Goal: Task Accomplishment & Management: Manage account settings

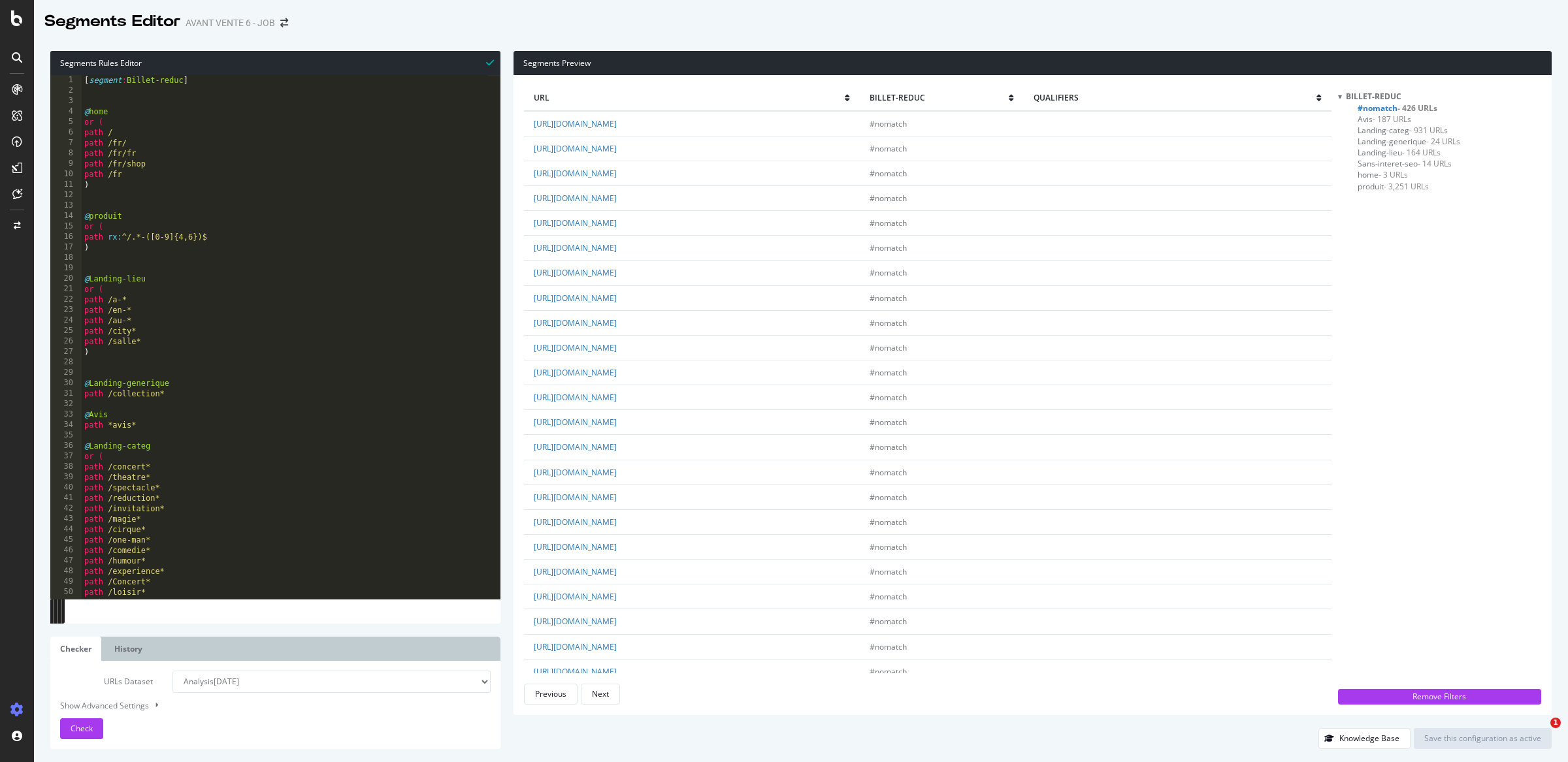
select select "analysis:20250908"
click at [1485, 506] on div "Billet-reduc #nomatch - 426 URLs Avis - 187 URLs Landing-categ - 931 URLs Landi…" at bounding box center [1440, 387] width 203 height 591
click at [617, 530] on link "[URL][DOMAIN_NAME]" at bounding box center [575, 524] width 83 height 11
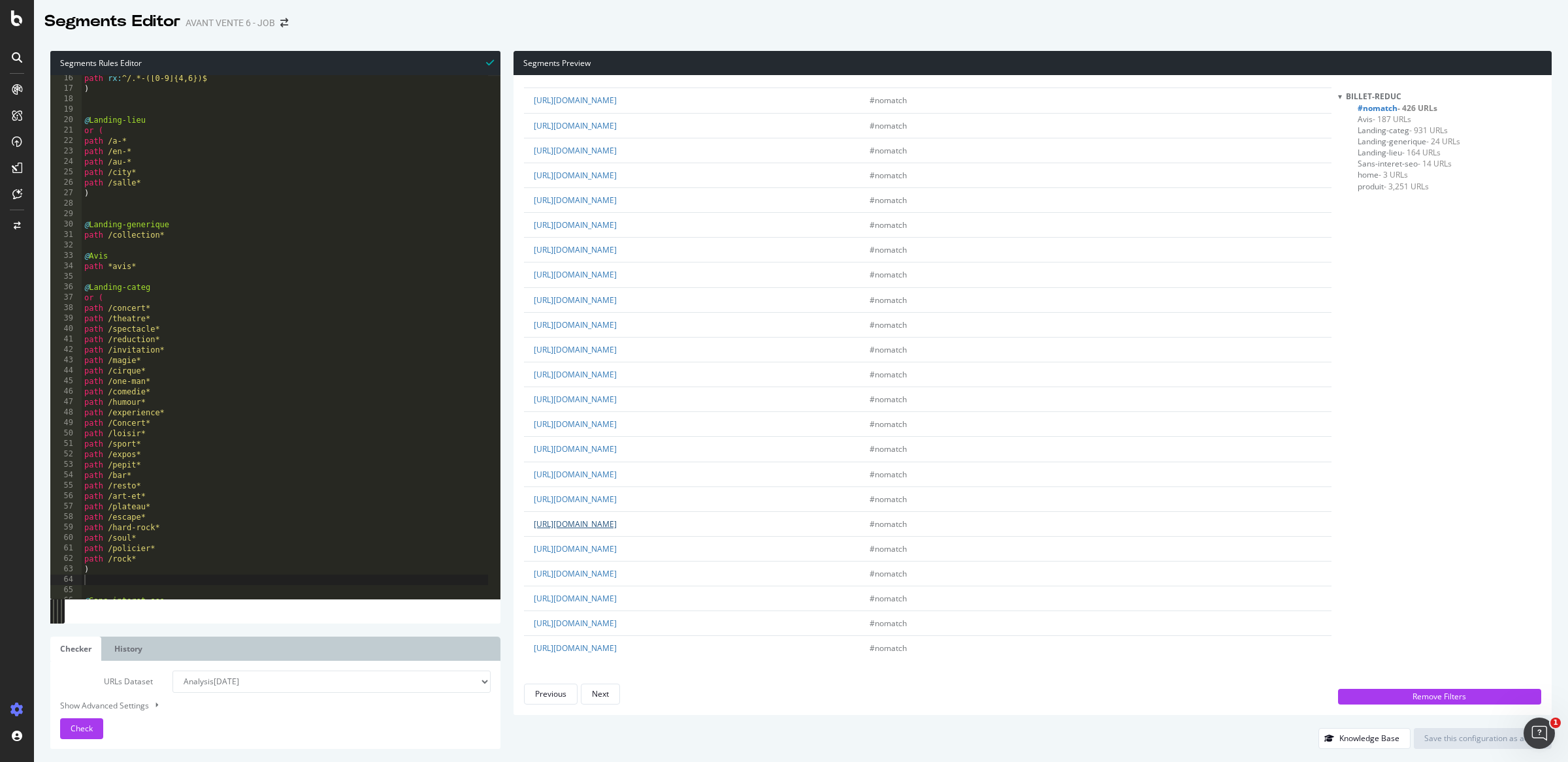
scroll to position [248, 0]
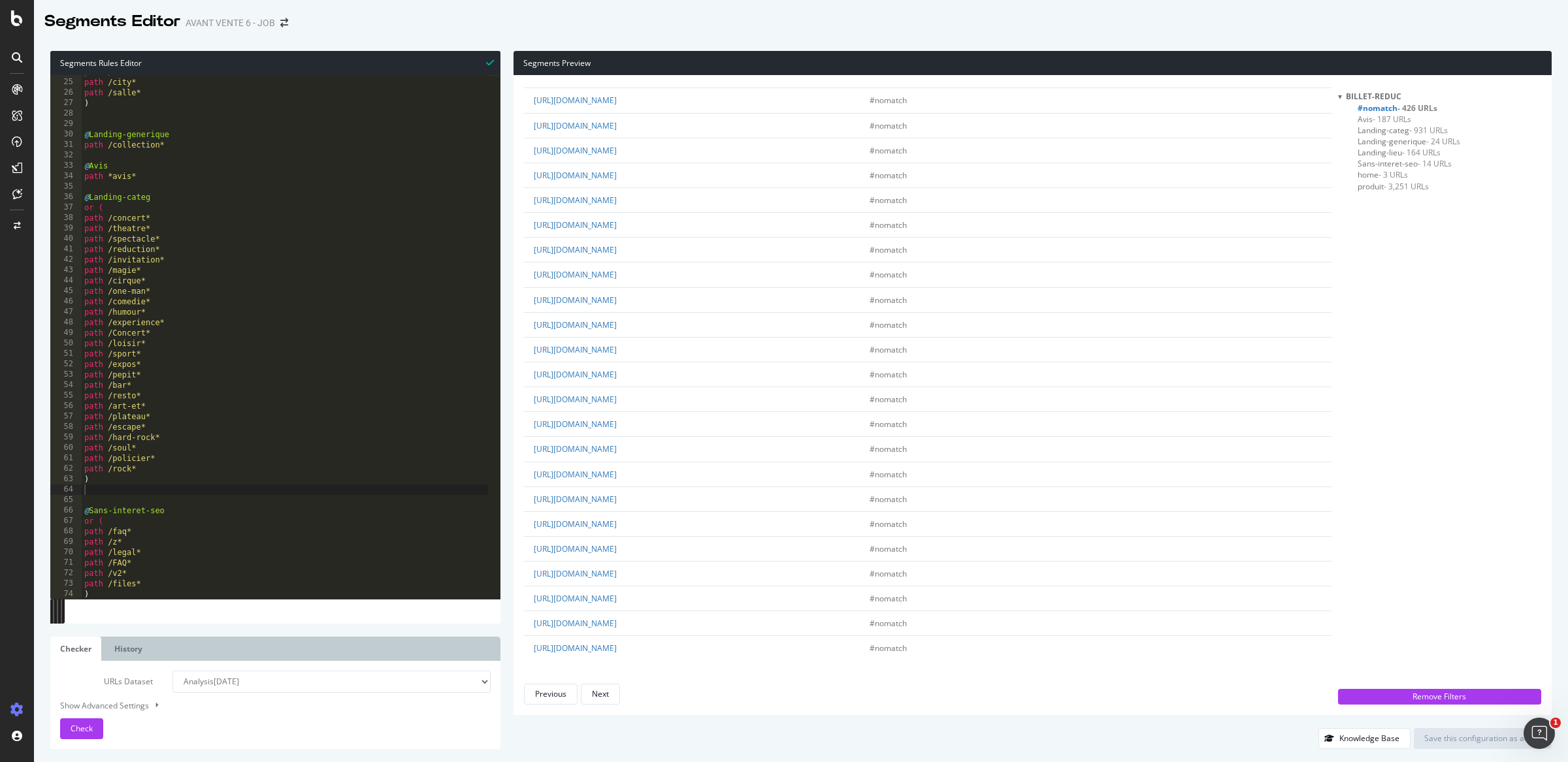
type textarea ")"
click at [171, 484] on div "path /au-* path /city* path /salle* ) @ Landing-generique path /collection* @ A…" at bounding box center [285, 339] width 406 height 545
type textarea "@Salles"
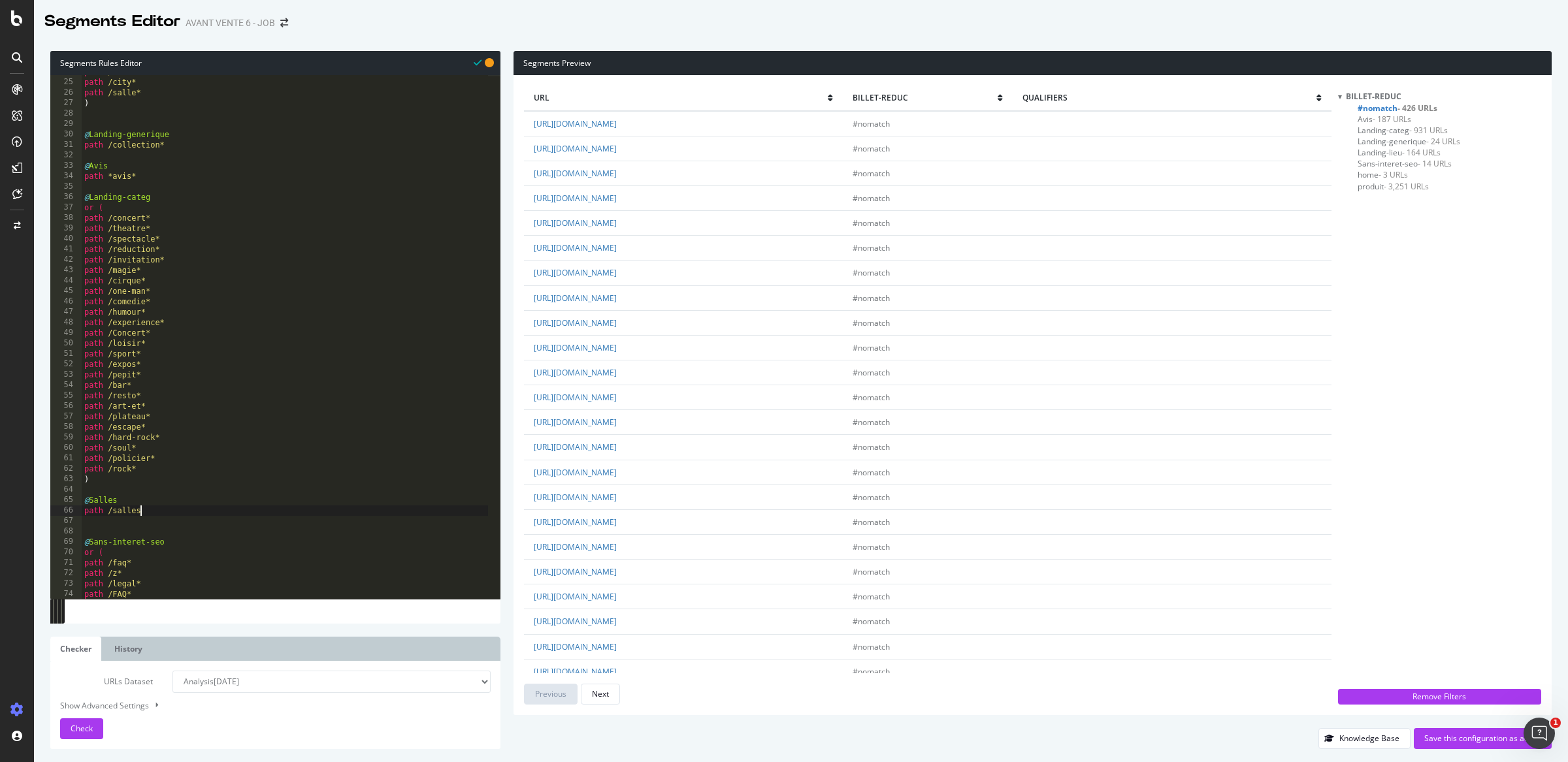
scroll to position [0, 4]
click at [115, 507] on div "path /au-* path /city* path /salle* ) @ Landing-generique path /collection* @ A…" at bounding box center [285, 339] width 406 height 545
click at [93, 718] on div "URLs Dataset Analysis [DATE] Analysis [DATE] Analysis [DATE] #2 Analysis [DATE]…" at bounding box center [276, 704] width 431 height 69
click at [93, 718] on button "Check" at bounding box center [82, 729] width 43 height 21
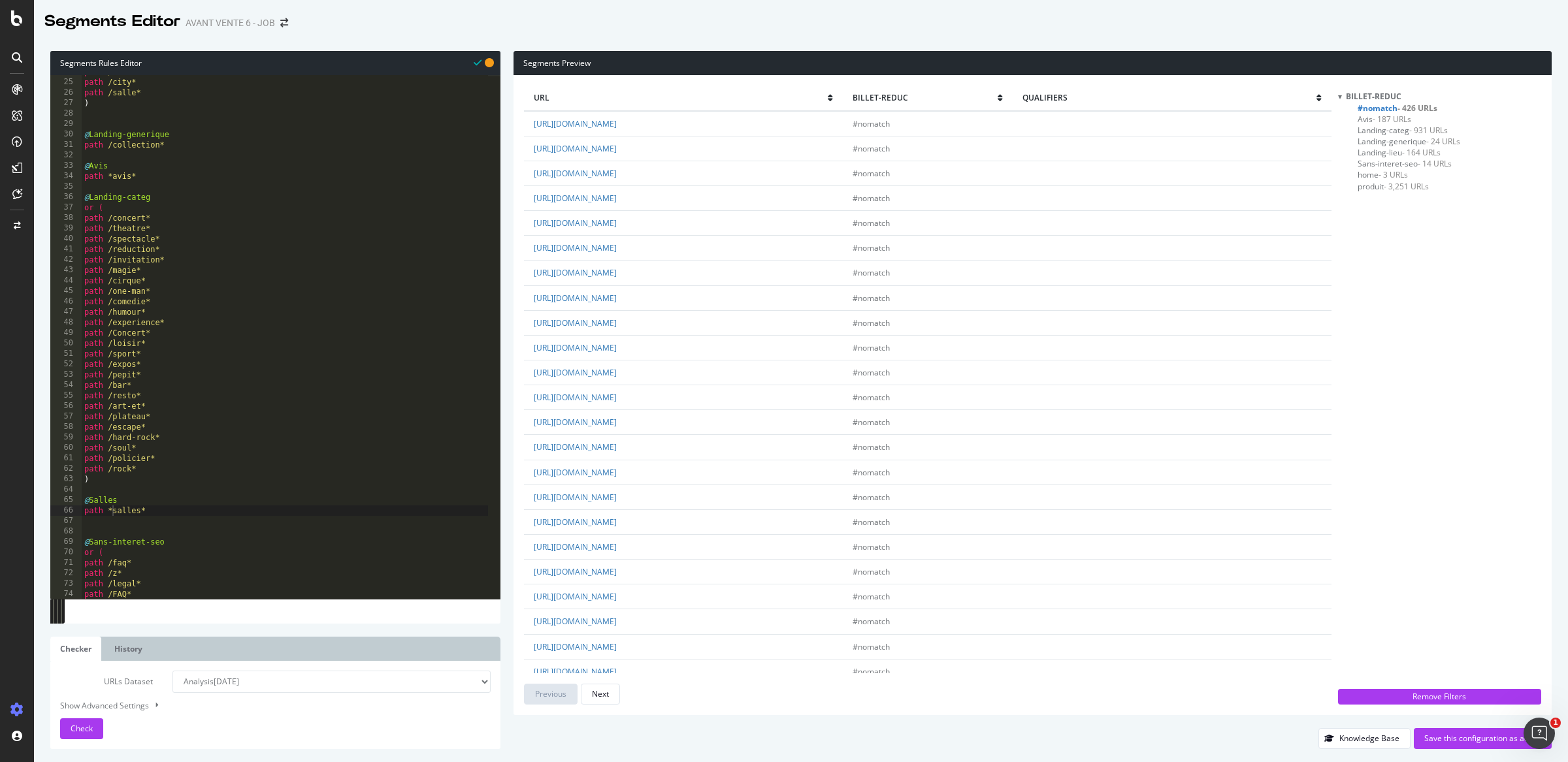
scroll to position [280, 0]
click at [244, 685] on select "Analysis [DATE] Analysis [DATE] Analysis [DATE] #2 Analysis [DATE] Analysis [DA…" at bounding box center [331, 681] width 318 height 22
click at [172, 670] on select "Analysis [DATE] Analysis [DATE] Analysis [DATE] #2 Analysis [DATE] Analysis [DA…" at bounding box center [331, 681] width 318 height 22
click at [71, 732] on span "Check" at bounding box center [82, 728] width 22 height 11
click at [109, 480] on div ") @ Landing-generique path /collection* @ Avis path *avis* @ Landing-categ or (…" at bounding box center [285, 339] width 406 height 545
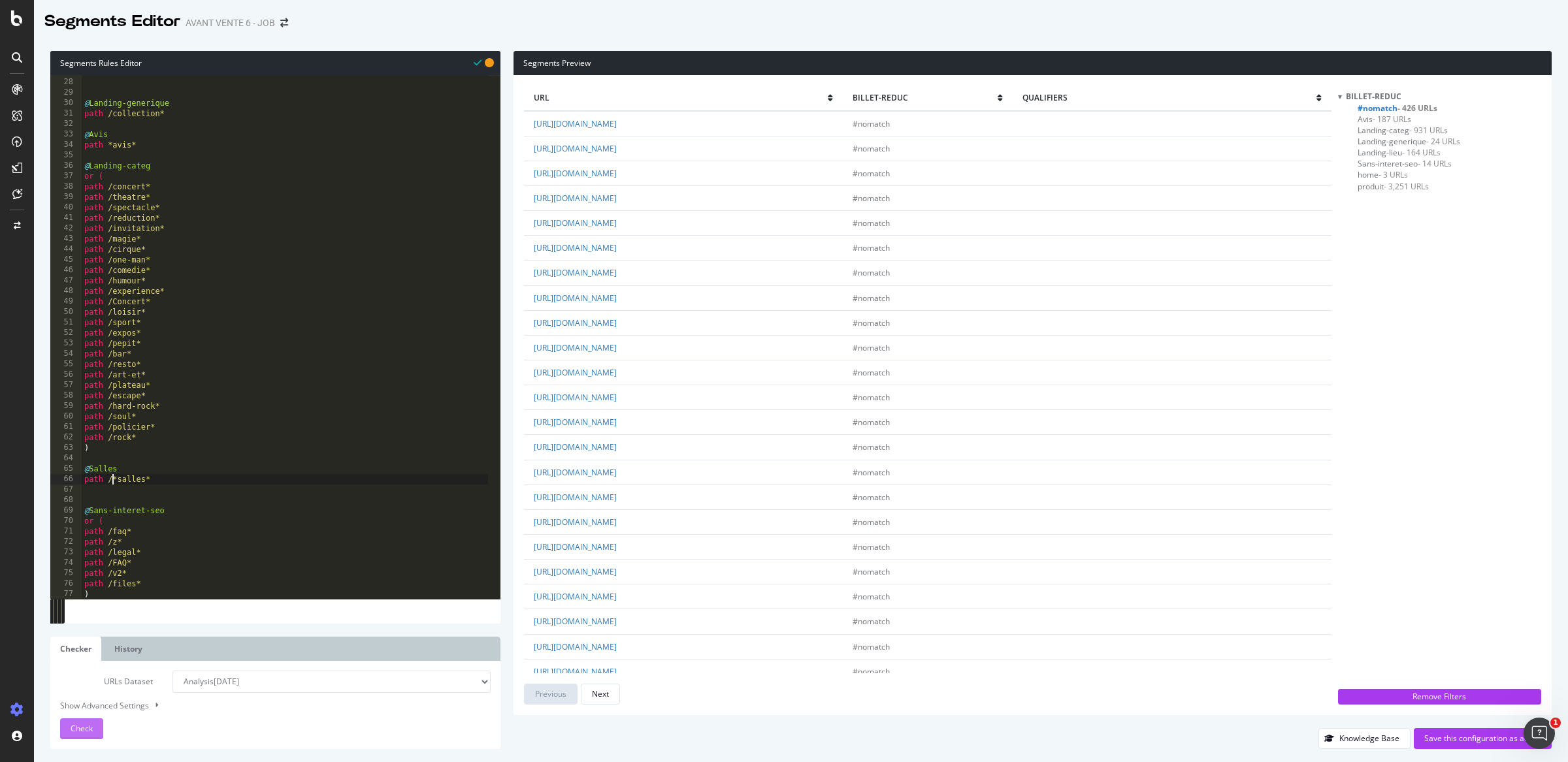
click at [94, 720] on button "Check" at bounding box center [82, 729] width 43 height 21
click at [172, 476] on div ") @ Landing-generique path /collection* @ Avis path *avis* @ Landing-categ or (…" at bounding box center [285, 339] width 406 height 545
click at [144, 477] on div ") @ Landing-generique path /collection* @ Avis path *avis* @ Landing-categ or (…" at bounding box center [285, 339] width 406 height 545
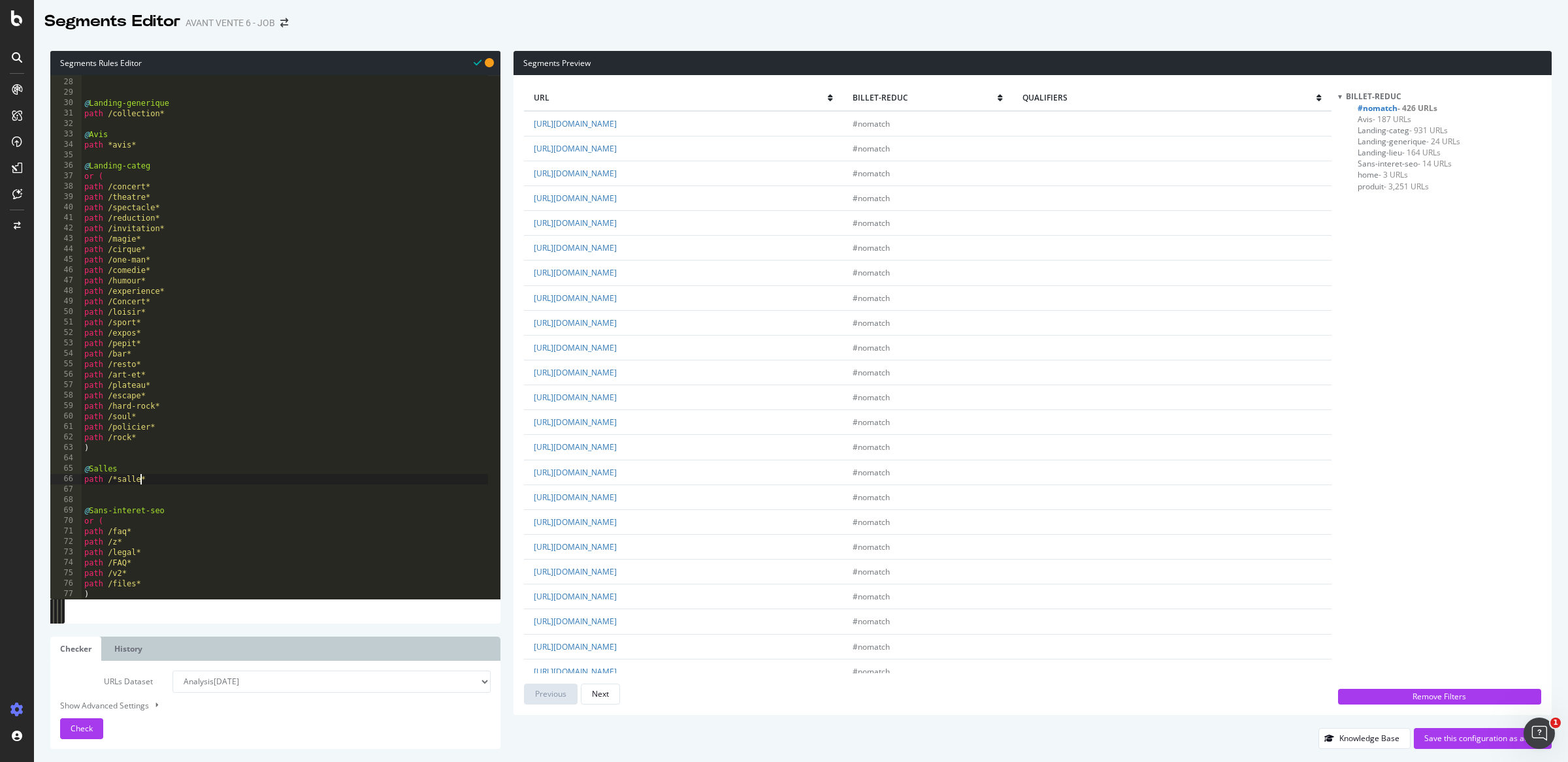
click at [114, 480] on div ") @ Landing-generique path /collection* @ Avis path *avis* @ Landing-categ or (…" at bounding box center [285, 339] width 406 height 545
type textarea "path *salle*"
click at [94, 715] on div "URLs Dataset Analysis [DATE] Analysis [DATE] Analysis [DATE] #2 Analysis [DATE]…" at bounding box center [276, 704] width 431 height 69
click at [58, 740] on div "URLs Dataset Analysis [DATE] Analysis [DATE] Analysis [DATE] #2 Analysis [DATE]…" at bounding box center [275, 704] width 450 height 88
click at [72, 731] on button "Check" at bounding box center [82, 729] width 43 height 21
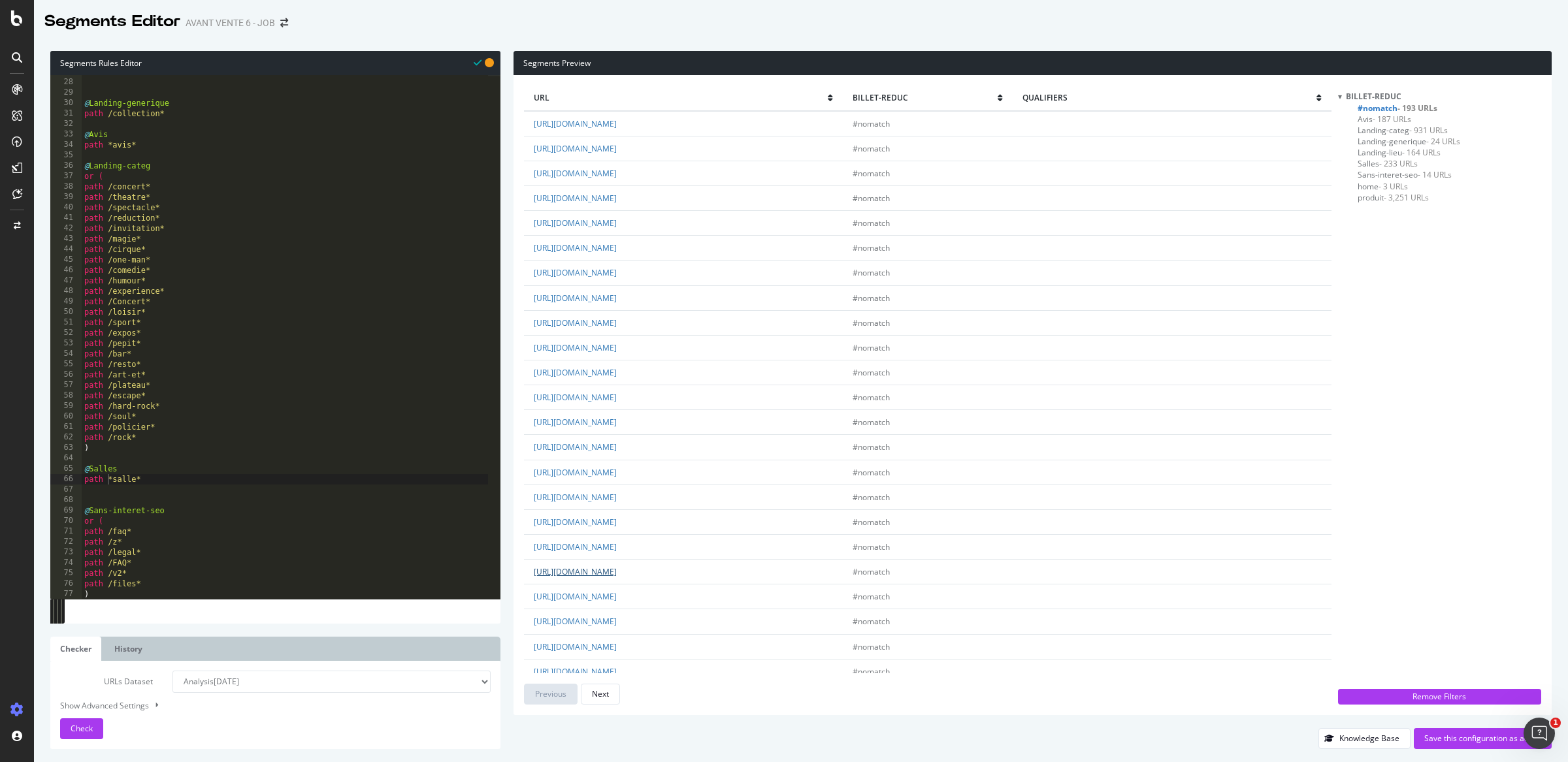
scroll to position [516, 0]
click at [617, 380] on link "[URL][DOMAIN_NAME]" at bounding box center [575, 379] width 83 height 11
click at [172, 480] on div ") @ Landing-generique path /collection* @ Avis path *avis* @ Landing-categ or (…" at bounding box center [285, 339] width 406 height 545
type textarea "@Listes"
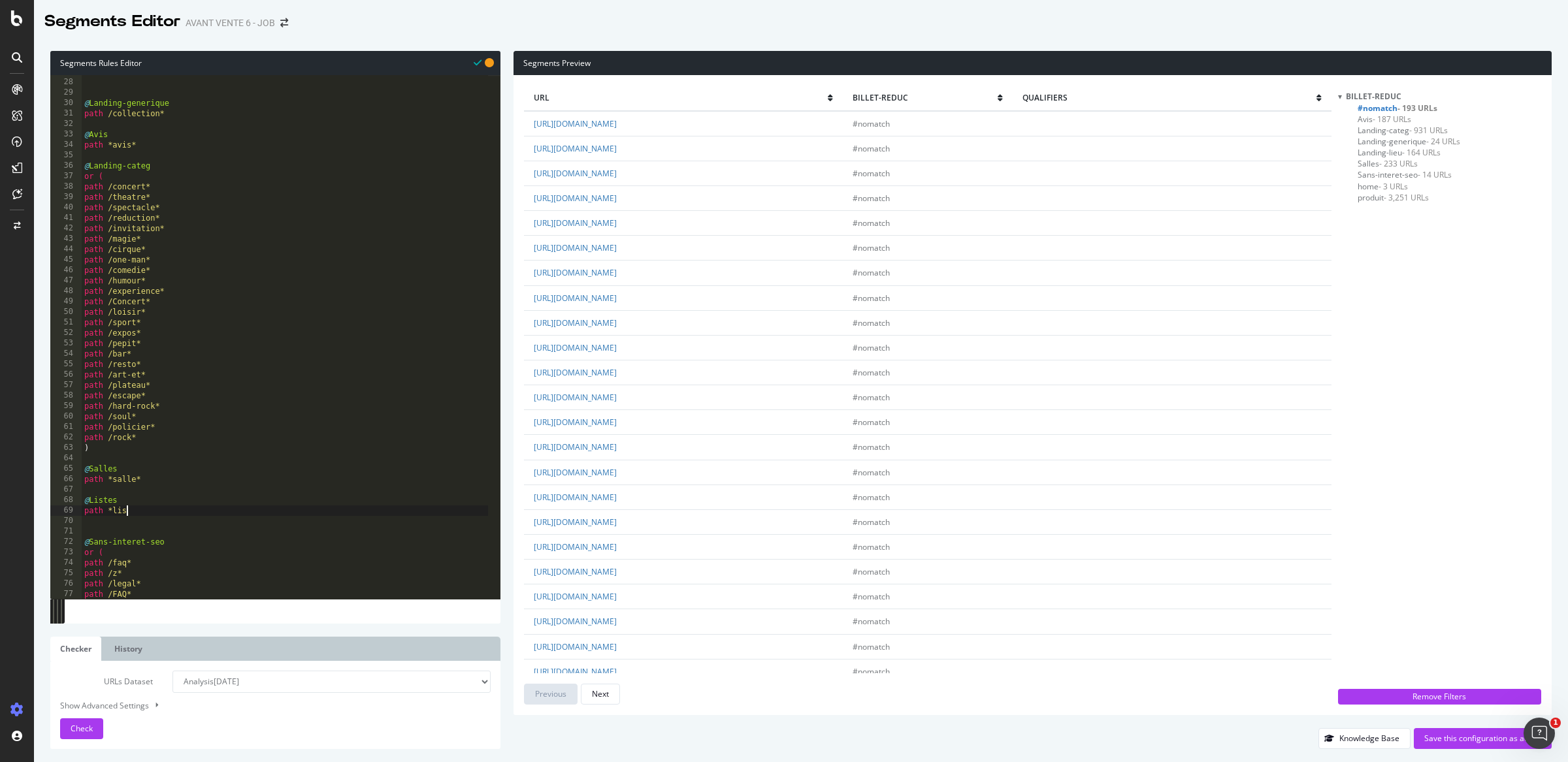
scroll to position [0, 3]
click at [89, 723] on span "Check" at bounding box center [82, 728] width 22 height 11
click at [617, 477] on link "[URL][DOMAIN_NAME]" at bounding box center [575, 473] width 83 height 11
click at [617, 494] on link "[URL][DOMAIN_NAME]" at bounding box center [575, 497] width 83 height 11
click at [696, 500] on td "[URL][DOMAIN_NAME]" at bounding box center [691, 497] width 335 height 25
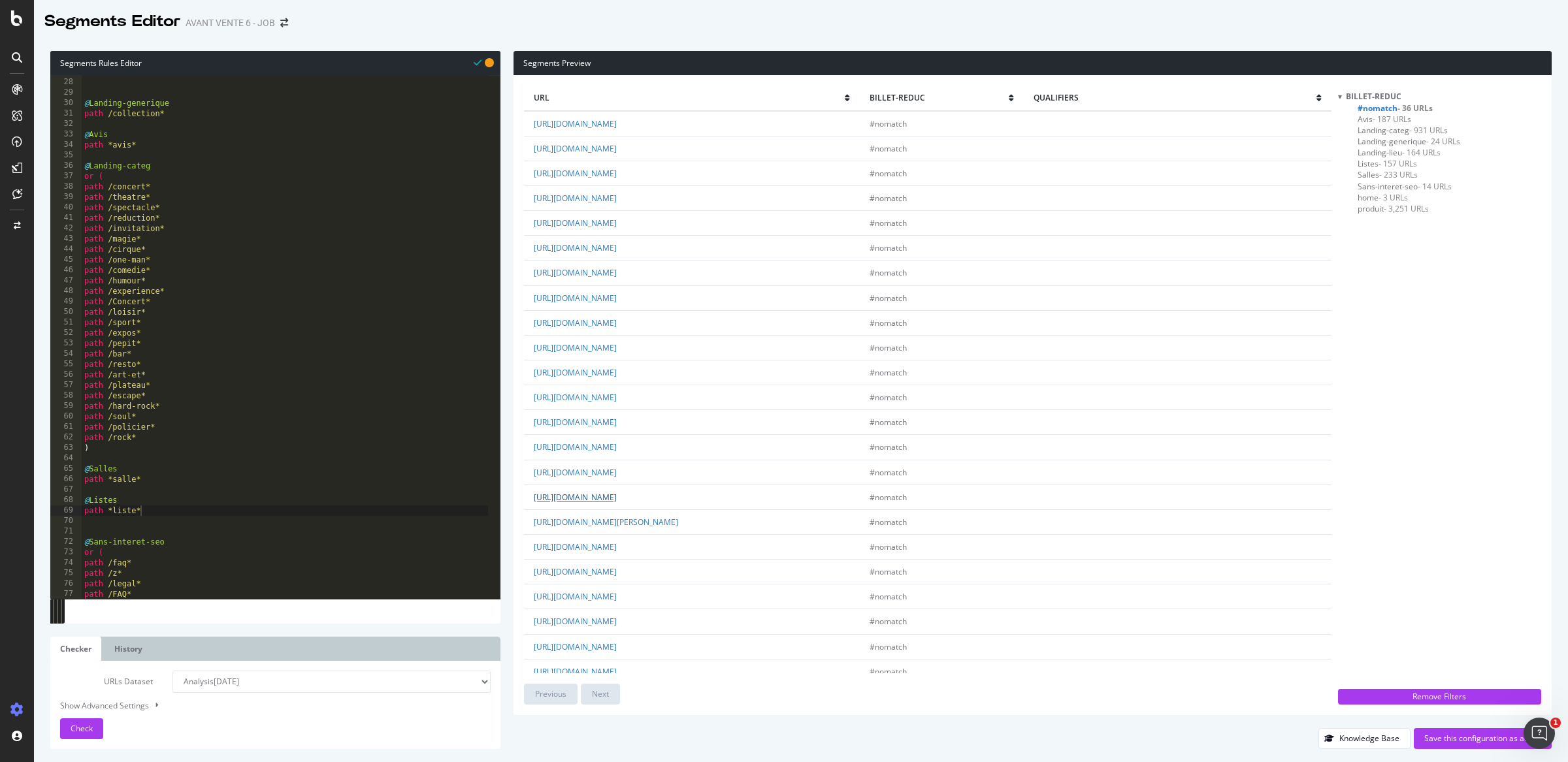
drag, startPoint x: 706, startPoint y: 501, endPoint x: 637, endPoint y: 502, distance: 69.0
click at [637, 502] on td "[URL][DOMAIN_NAME]" at bounding box center [691, 497] width 335 height 25
copy link "cookies.htm"
type textarea "path /files*"
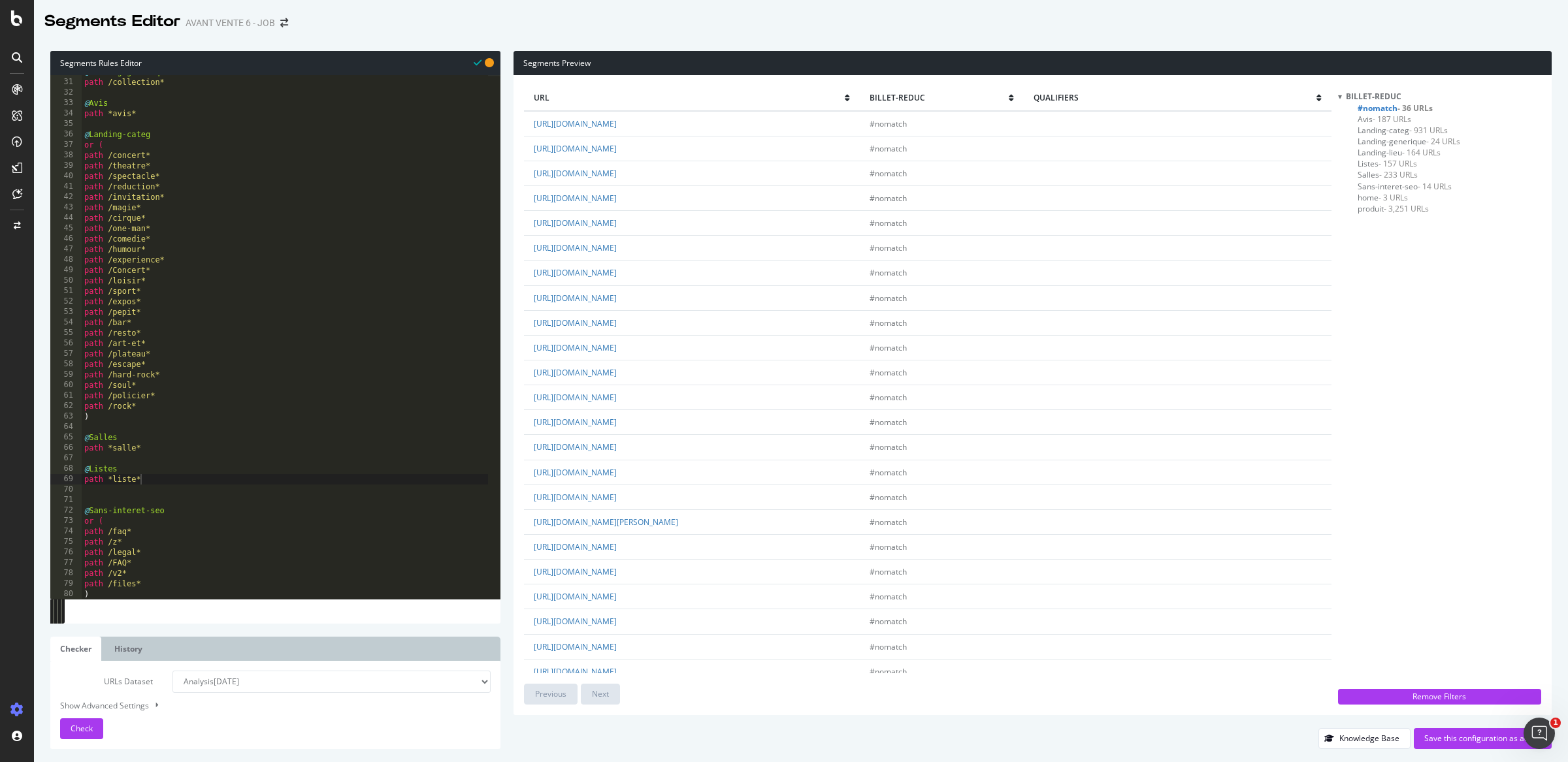
click at [162, 584] on div "@ Landing-generique path /collection* @ Avis path *avis* @ Landing-categ or ( p…" at bounding box center [285, 339] width 406 height 545
paste textarea "cookies.htm"
type textarea "path /cookie*"
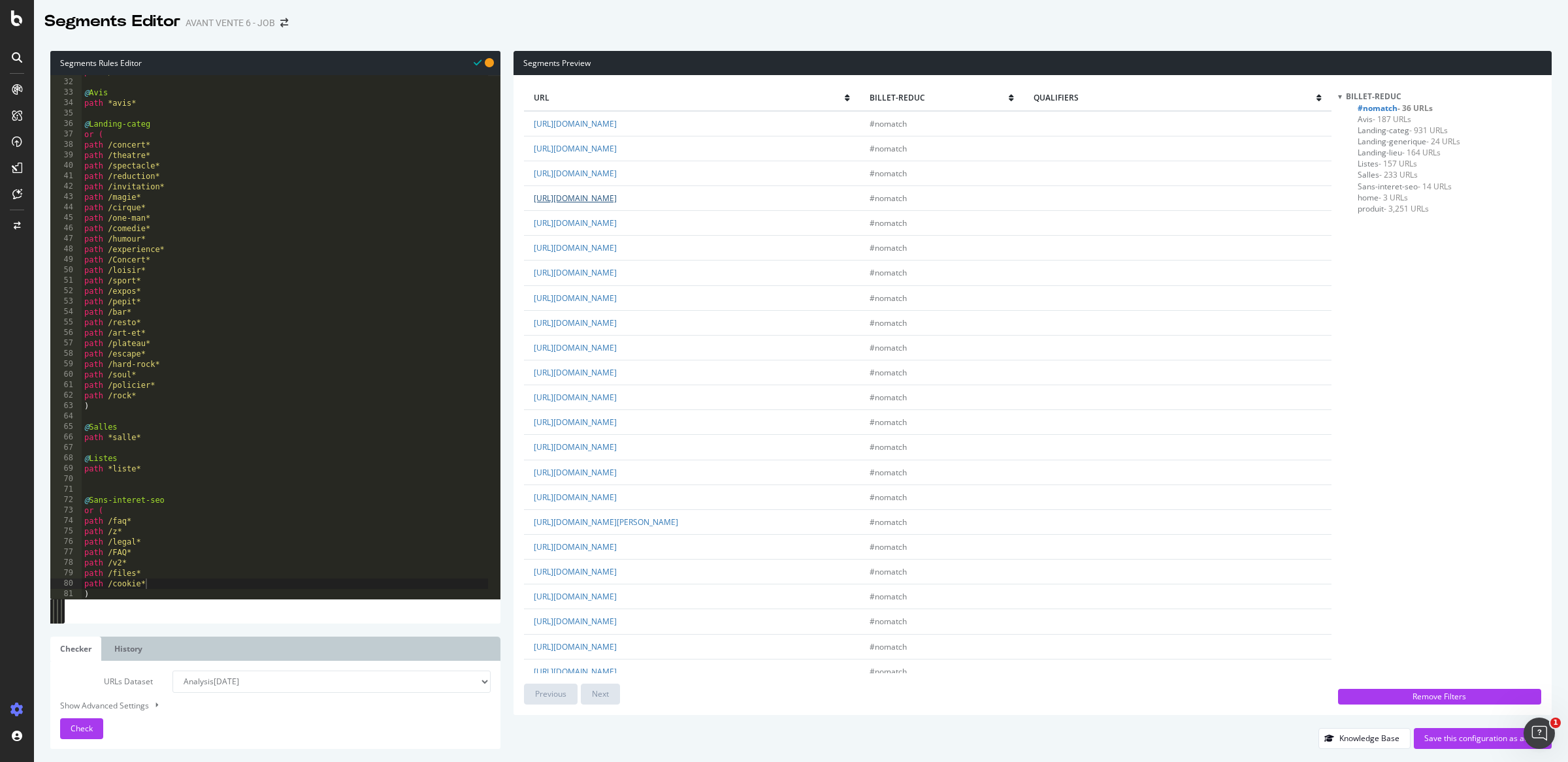
click at [617, 200] on link "[URL][DOMAIN_NAME]" at bounding box center [575, 198] width 83 height 11
click at [152, 493] on div "path /collection* @ Avis path *avis* @ Landing-categ or ( path /concert* path /…" at bounding box center [285, 339] width 406 height 545
click at [151, 475] on div "path /collection* @ Avis path *avis* @ Landing-categ or ( path /concert* path /…" at bounding box center [285, 339] width 406 height 545
click at [81, 724] on span "Check" at bounding box center [82, 728] width 22 height 11
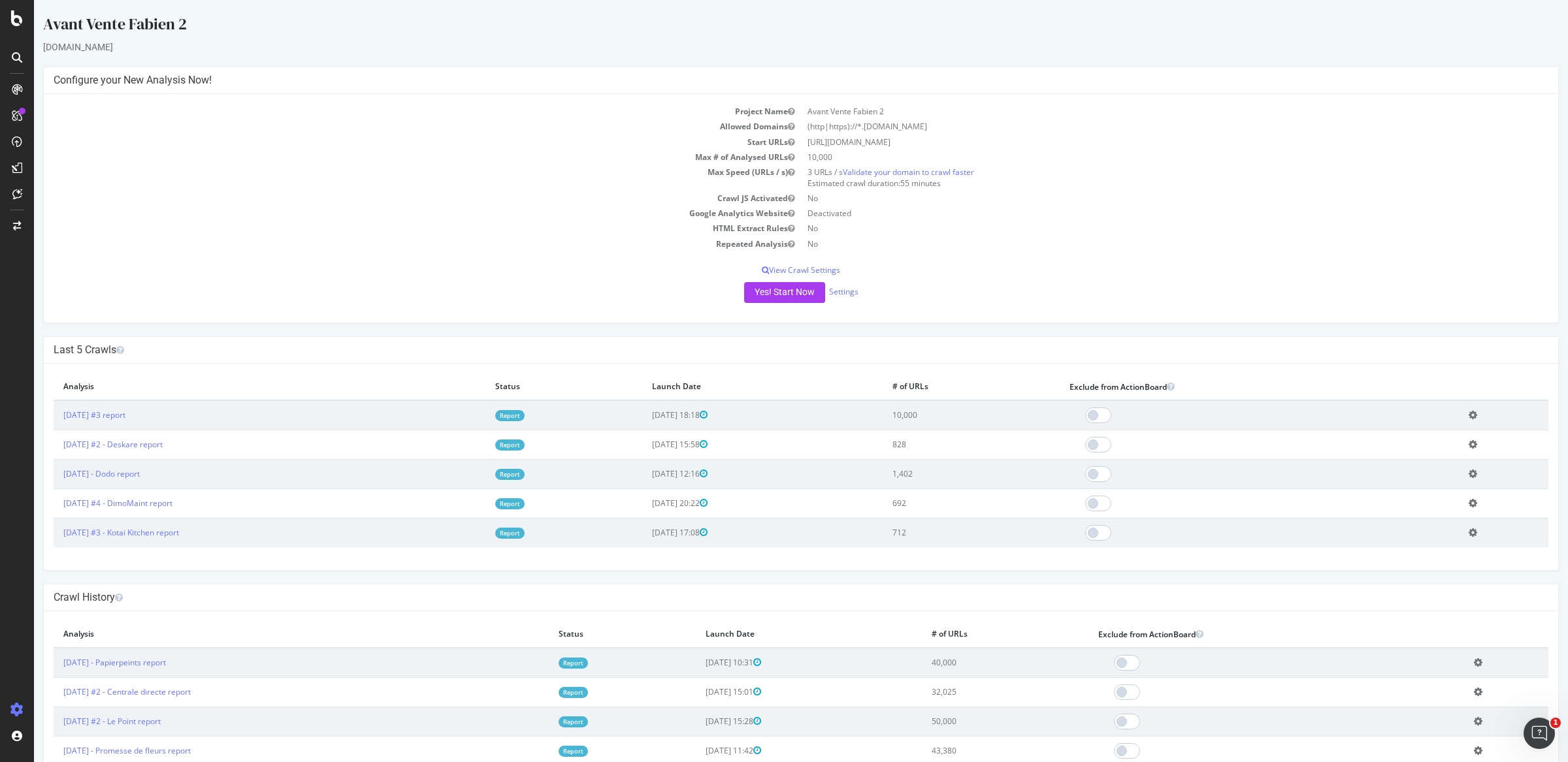
click at [842, 298] on div "Yes! Start Now Settings" at bounding box center [801, 292] width 1494 height 21
click at [842, 291] on link "Settings" at bounding box center [844, 291] width 29 height 11
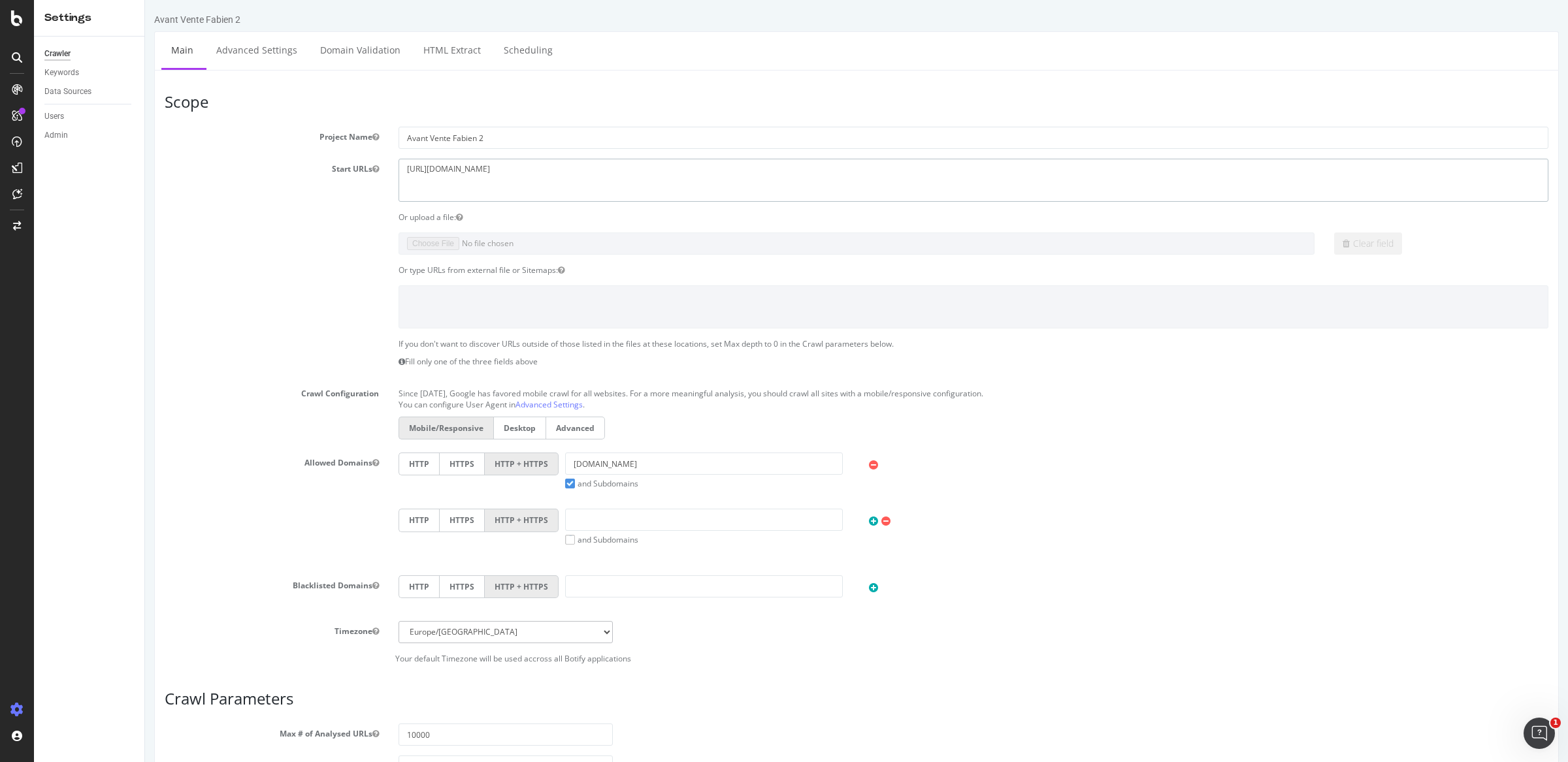
drag, startPoint x: 549, startPoint y: 184, endPoint x: 344, endPoint y: 160, distance: 206.4
click at [344, 160] on div "Start URLs https://www.carsup.io" at bounding box center [856, 180] width 1403 height 42
paste textarea "celebrites.htm"
type textarea "celebrites.htm"
drag, startPoint x: 487, startPoint y: 176, endPoint x: 124, endPoint y: 161, distance: 363.3
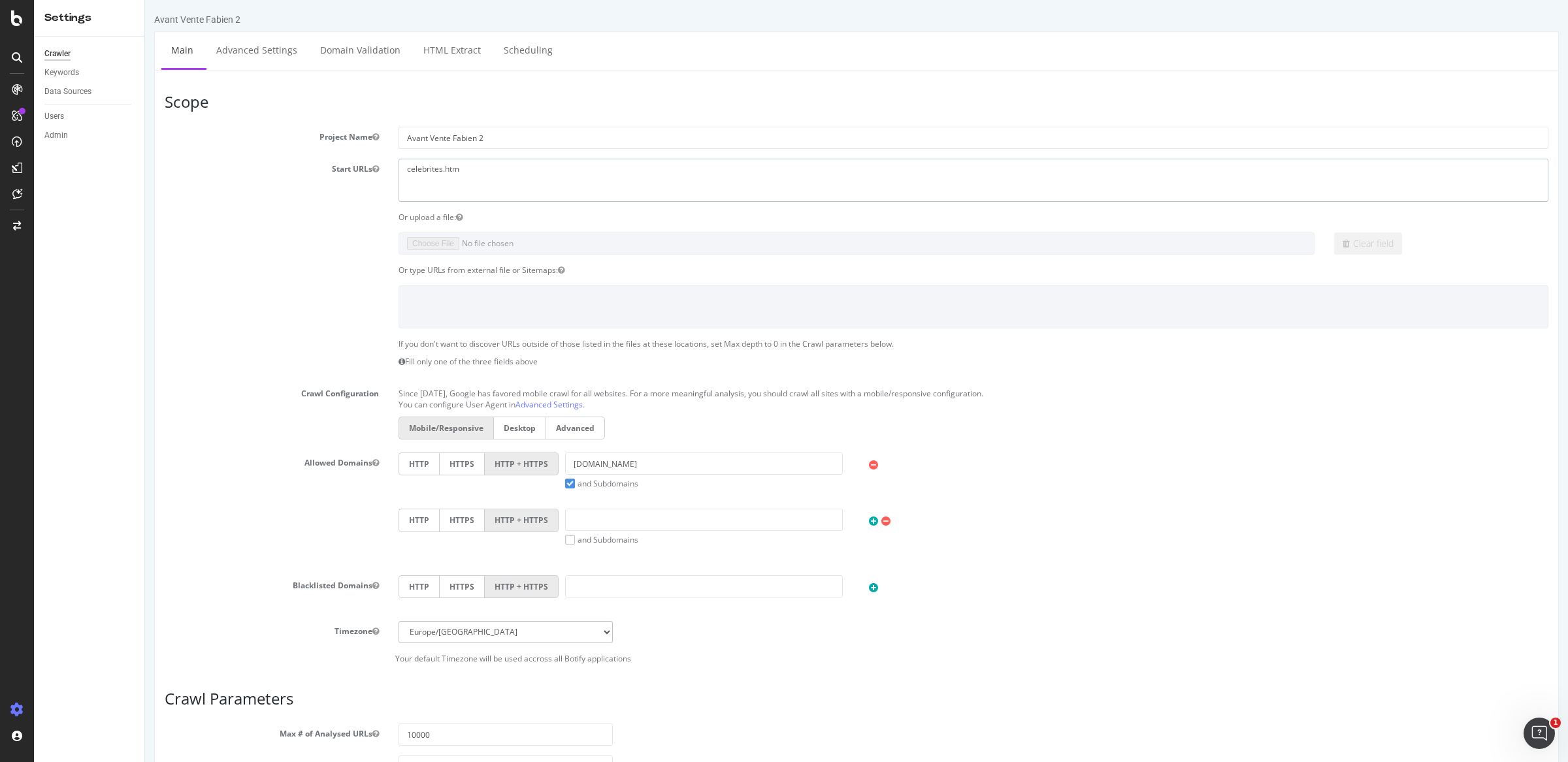
click at [145, 161] on html "Avant Vente Fabien 2 × × Main Advanced Settings Domain Validation HTML Extract …" at bounding box center [856, 530] width 1423 height 1060
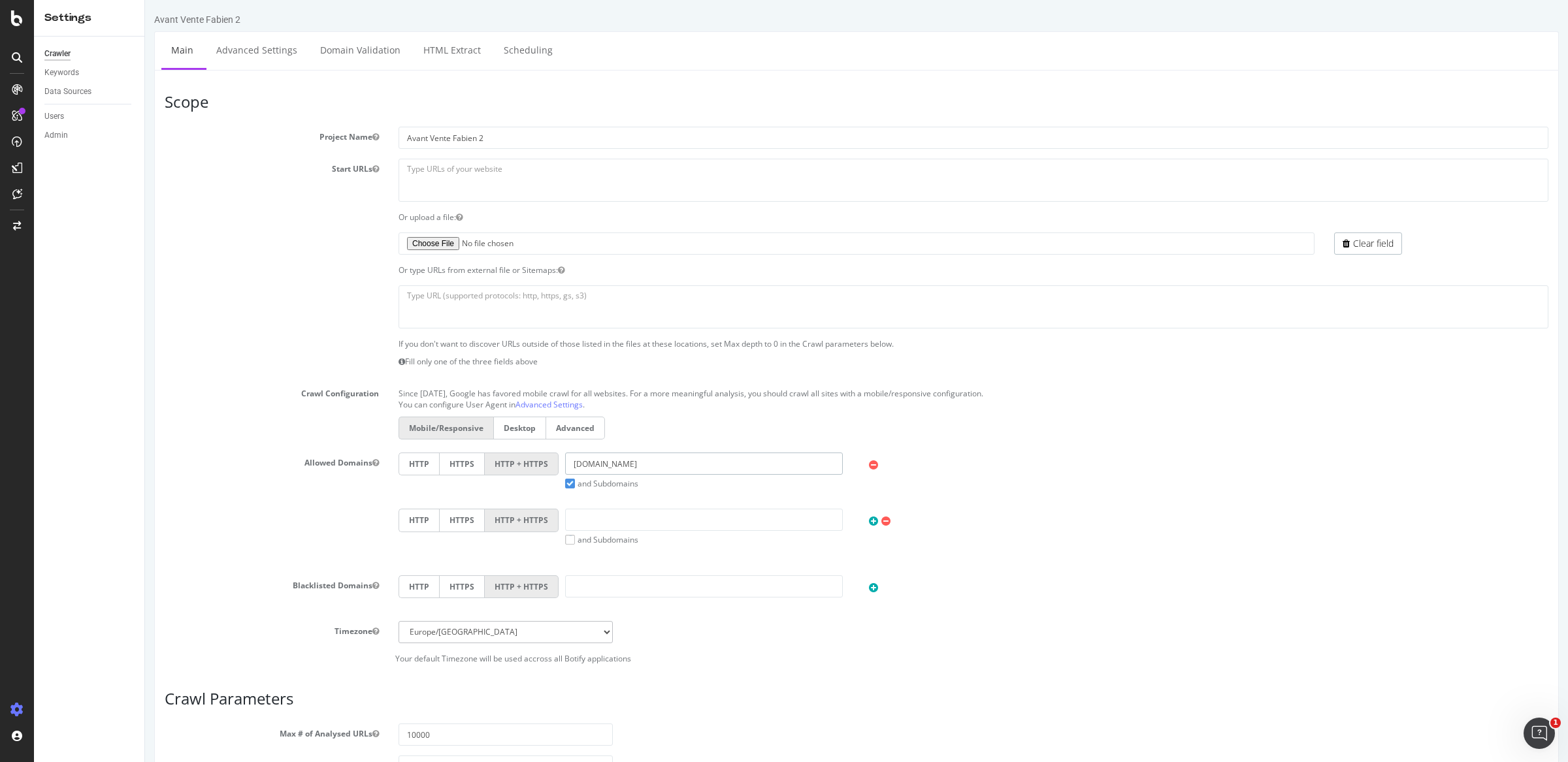
click at [644, 462] on input "carsup.io" at bounding box center [704, 464] width 278 height 22
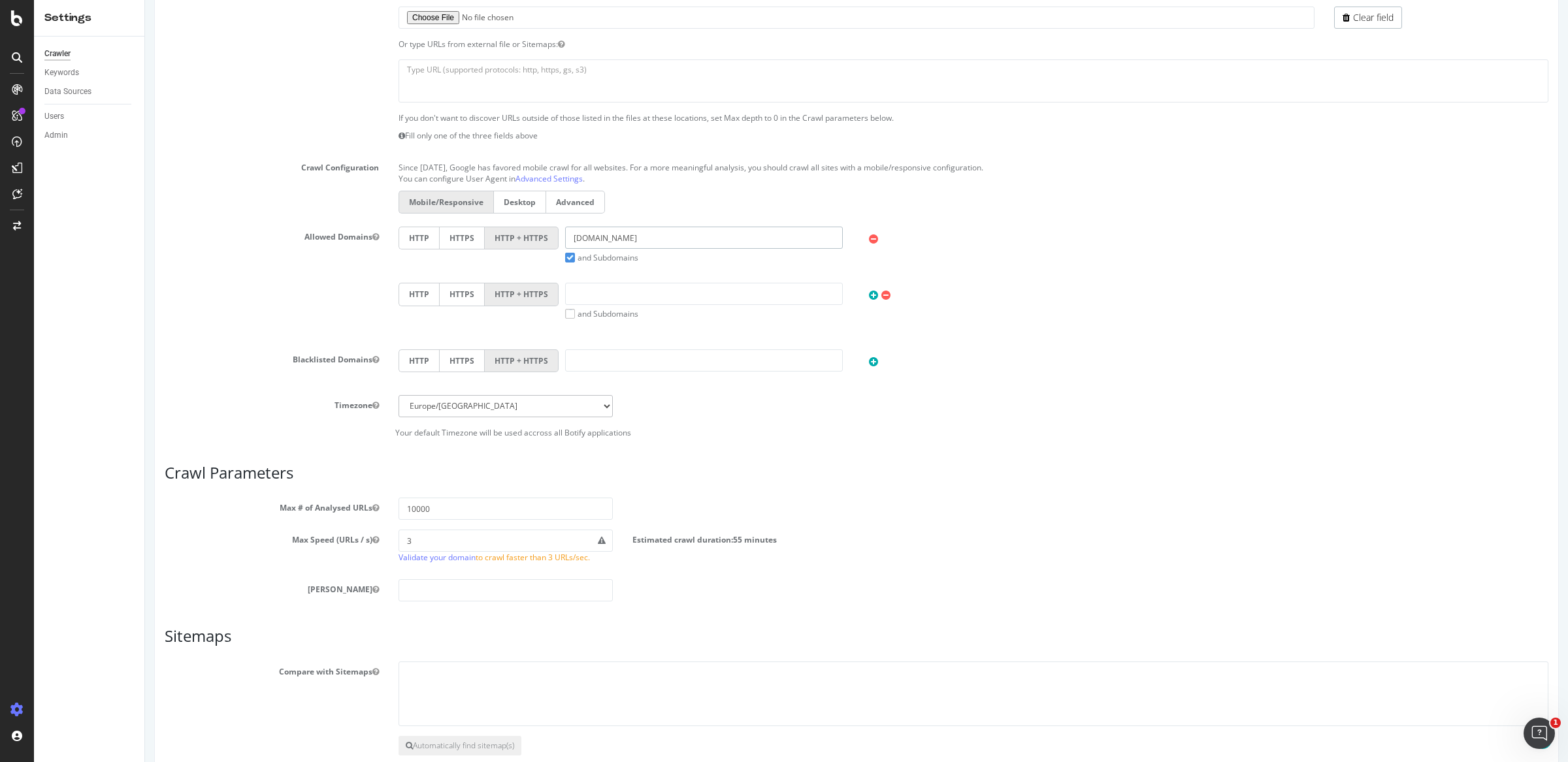
click at [633, 234] on input "carsup.io" at bounding box center [704, 237] width 278 height 22
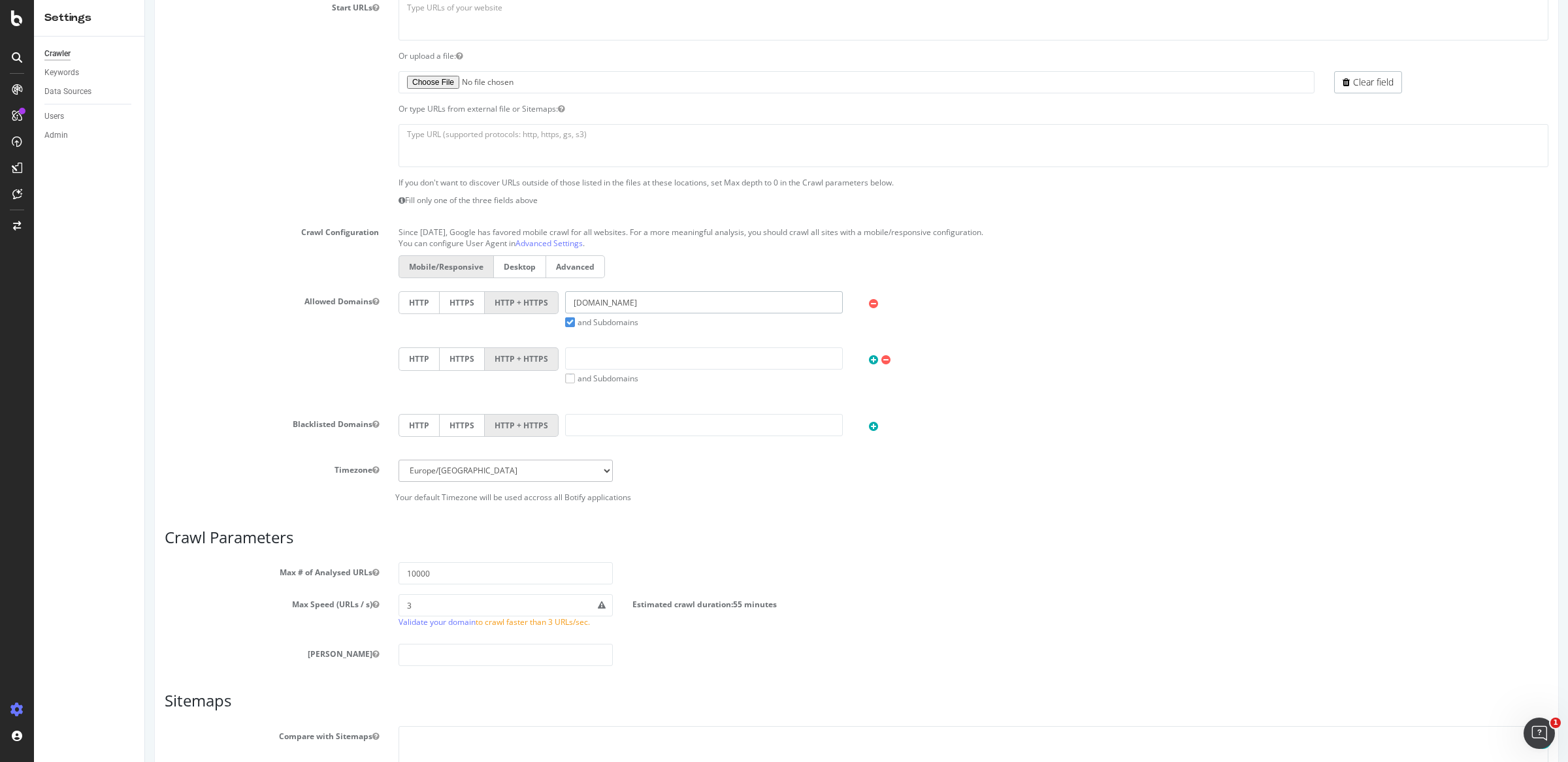
scroll to position [301, 0]
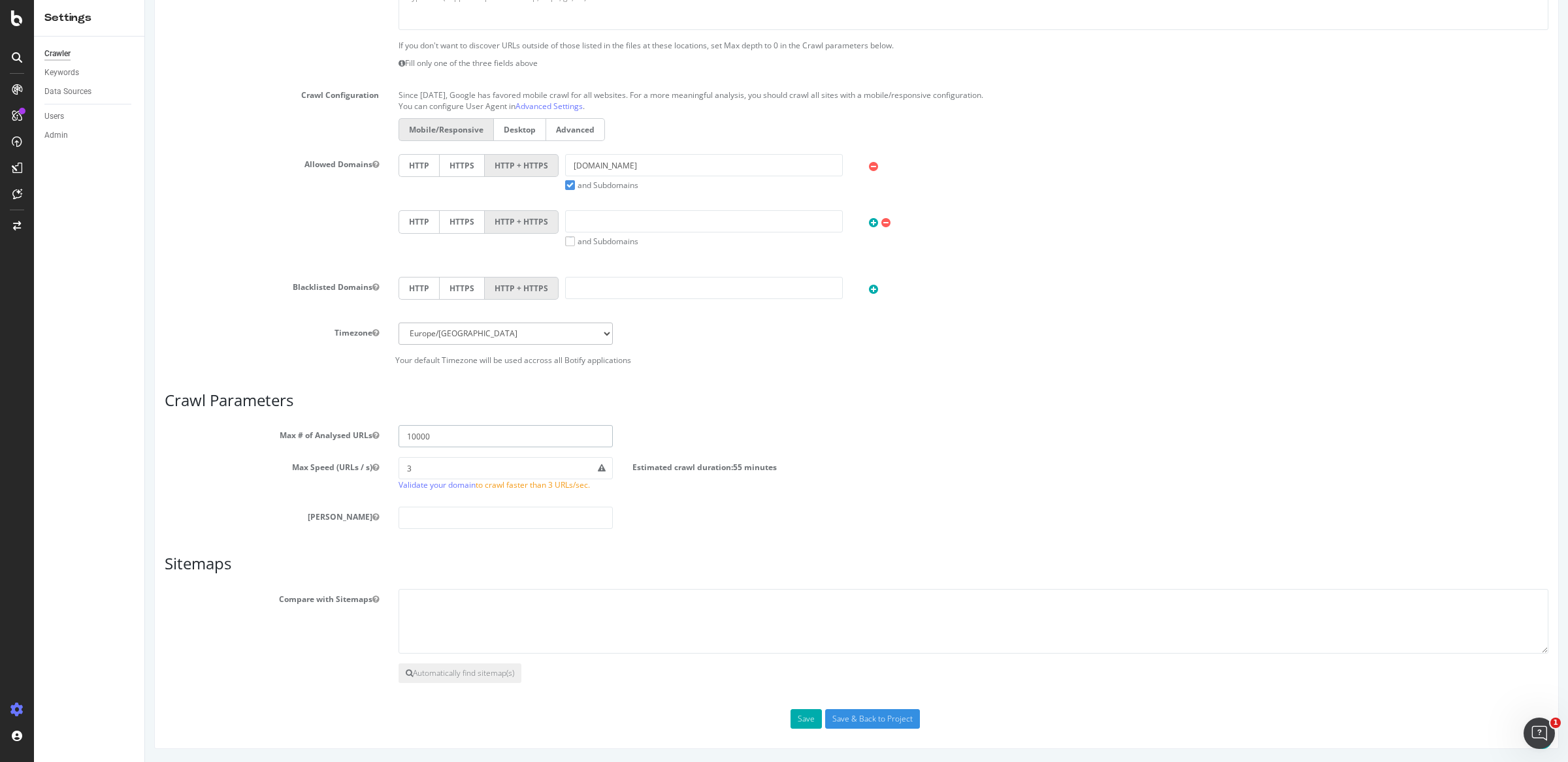
drag, startPoint x: 434, startPoint y: 434, endPoint x: 397, endPoint y: 433, distance: 37.0
click at [399, 433] on input "10000" at bounding box center [506, 436] width 215 height 22
click at [974, 398] on h3 "Crawl Parameters" at bounding box center [856, 400] width 1383 height 17
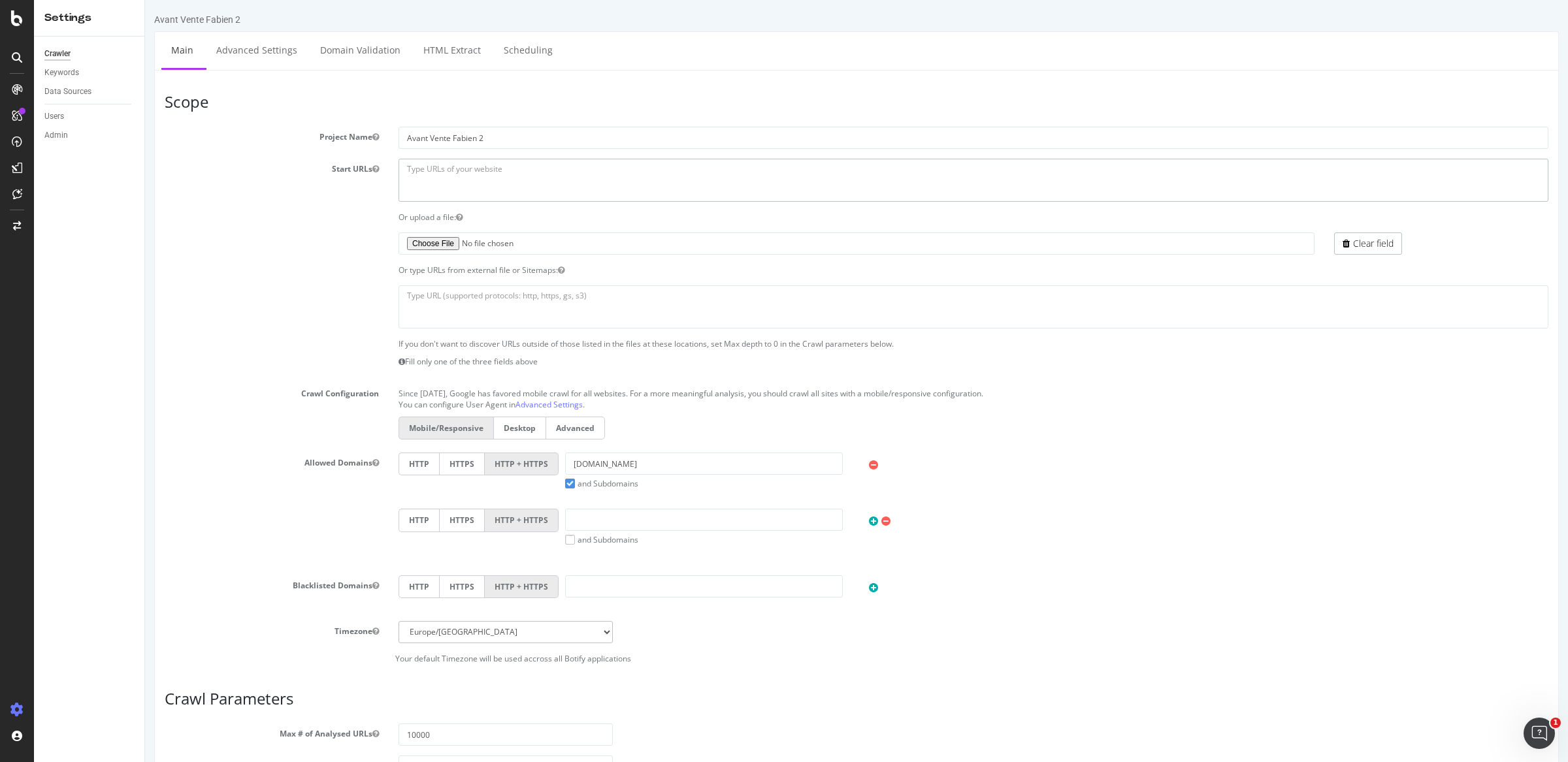
click at [474, 169] on textarea "https://www.carsup.io" at bounding box center [974, 180] width 1150 height 42
paste textarea "https://www.ozalide.fr/"
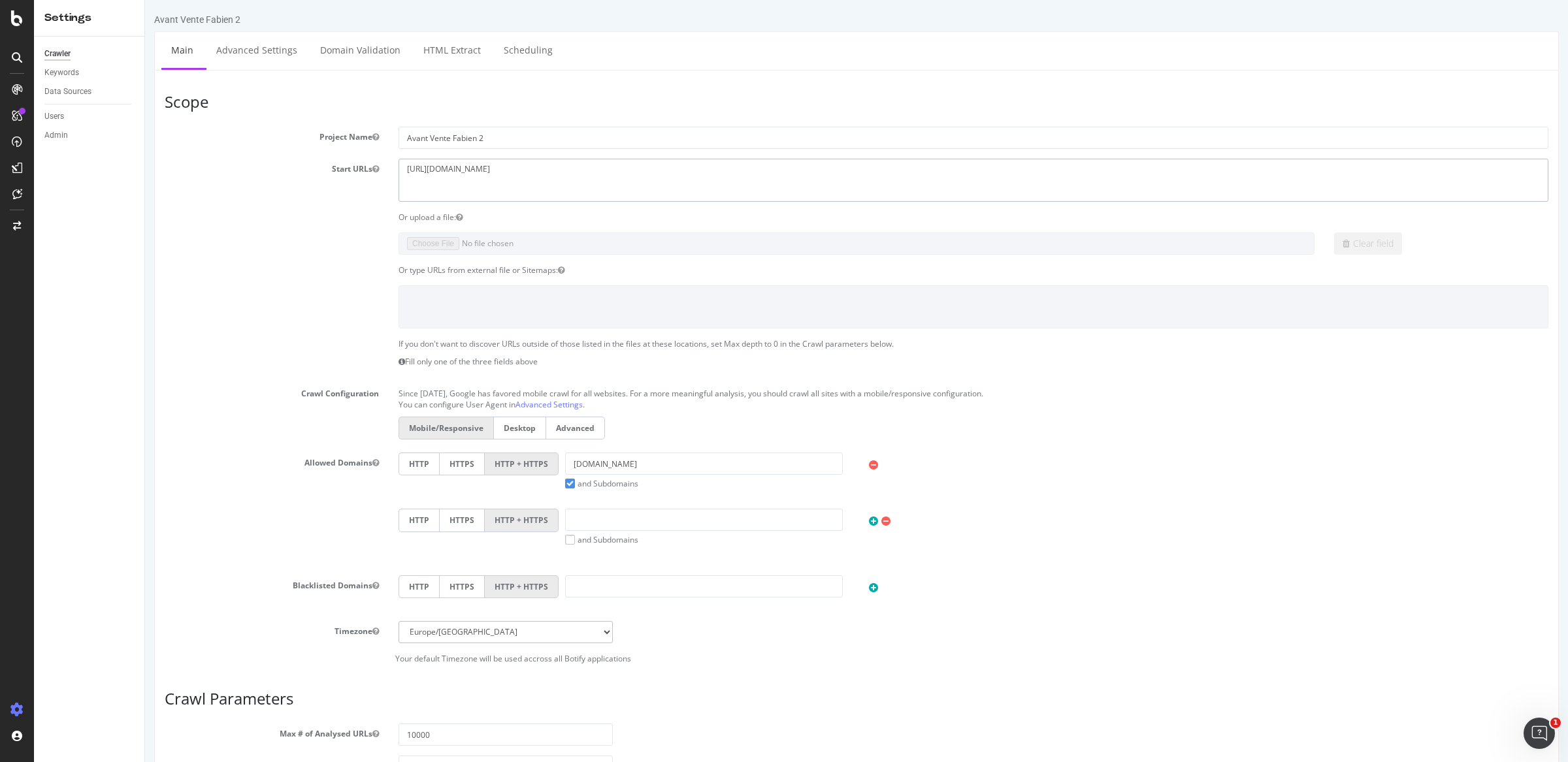
type textarea "https://www.ozalide.fr"
drag, startPoint x: 618, startPoint y: 459, endPoint x: 485, endPoint y: 459, distance: 133.0
click at [485, 459] on div "HTTP HTTPS HTTP + HTTPS carsup.io and Subdomains User Agent: Mobile Desktop Thi…" at bounding box center [973, 471] width 1162 height 37
click at [609, 467] on input "carsup.io" at bounding box center [704, 464] width 278 height 22
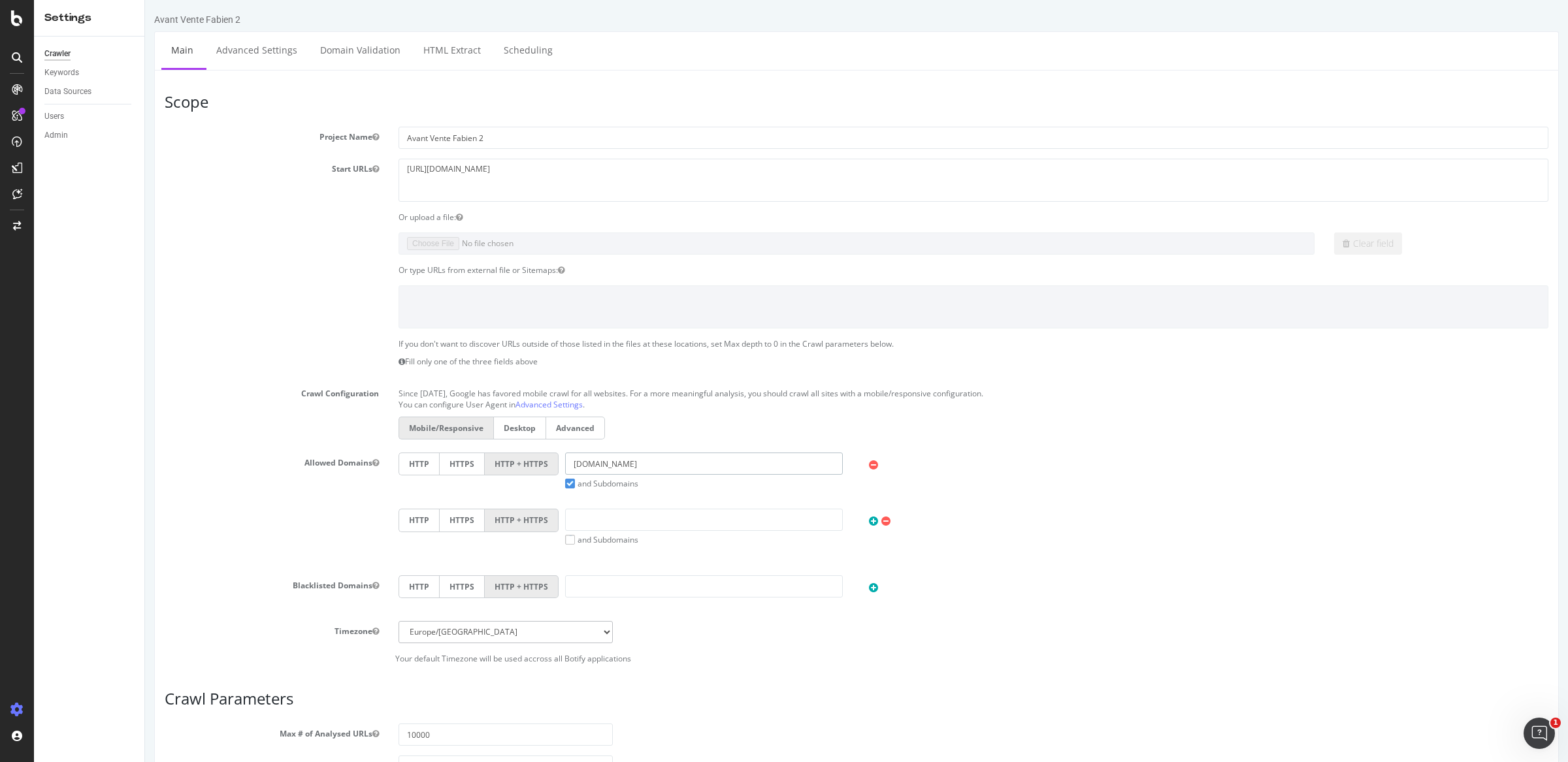
click at [609, 467] on input "carsup.io" at bounding box center [704, 464] width 278 height 22
paste input "https://www.ozalide.fr/"
drag, startPoint x: 619, startPoint y: 466, endPoint x: 519, endPoint y: 466, distance: 100.0
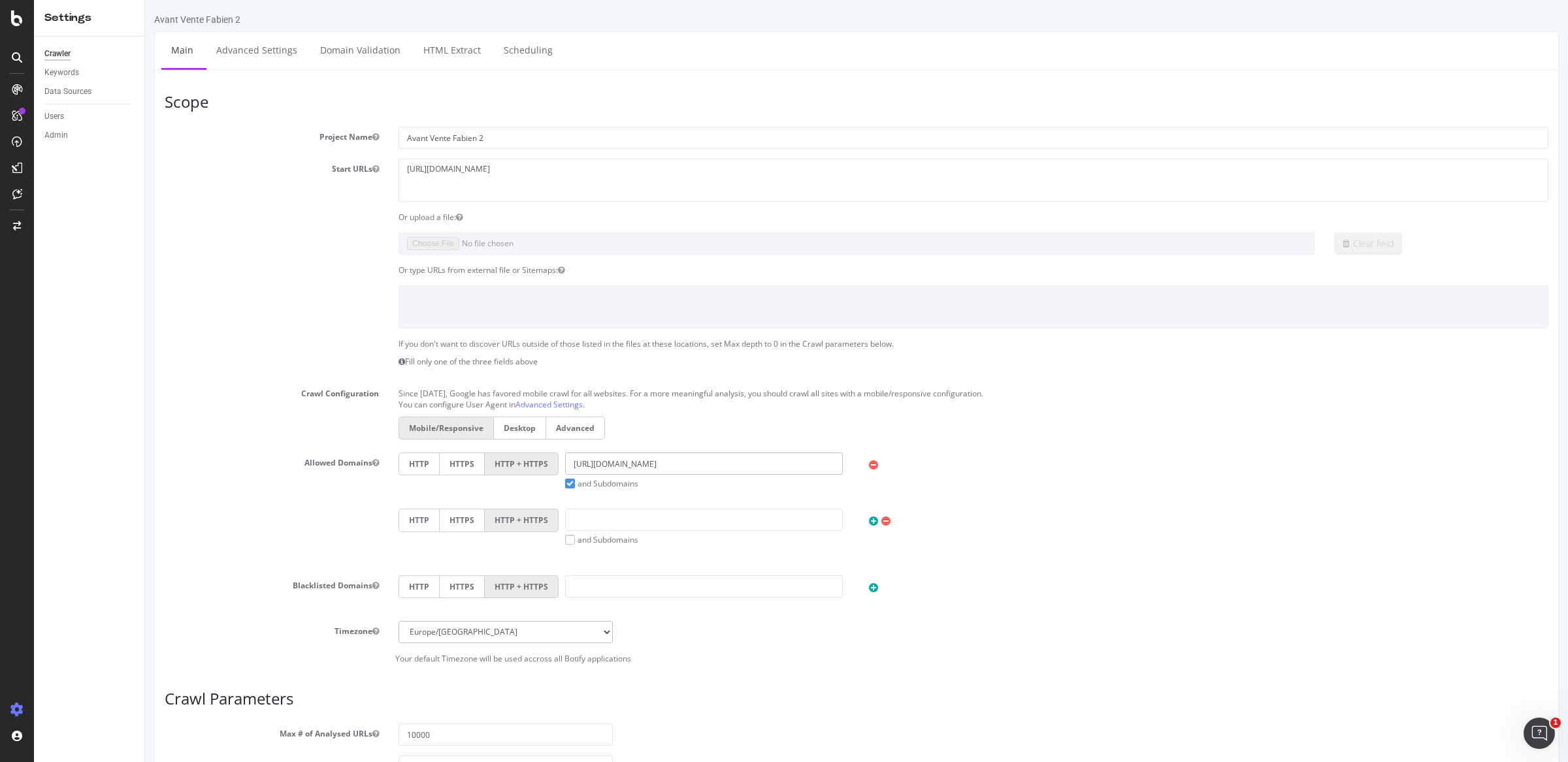
click at [519, 466] on div "HTTP HTTPS HTTP + HTTPS https://www.ozalide.fr and Subdomains User Agent: Mobil…" at bounding box center [973, 471] width 1162 height 37
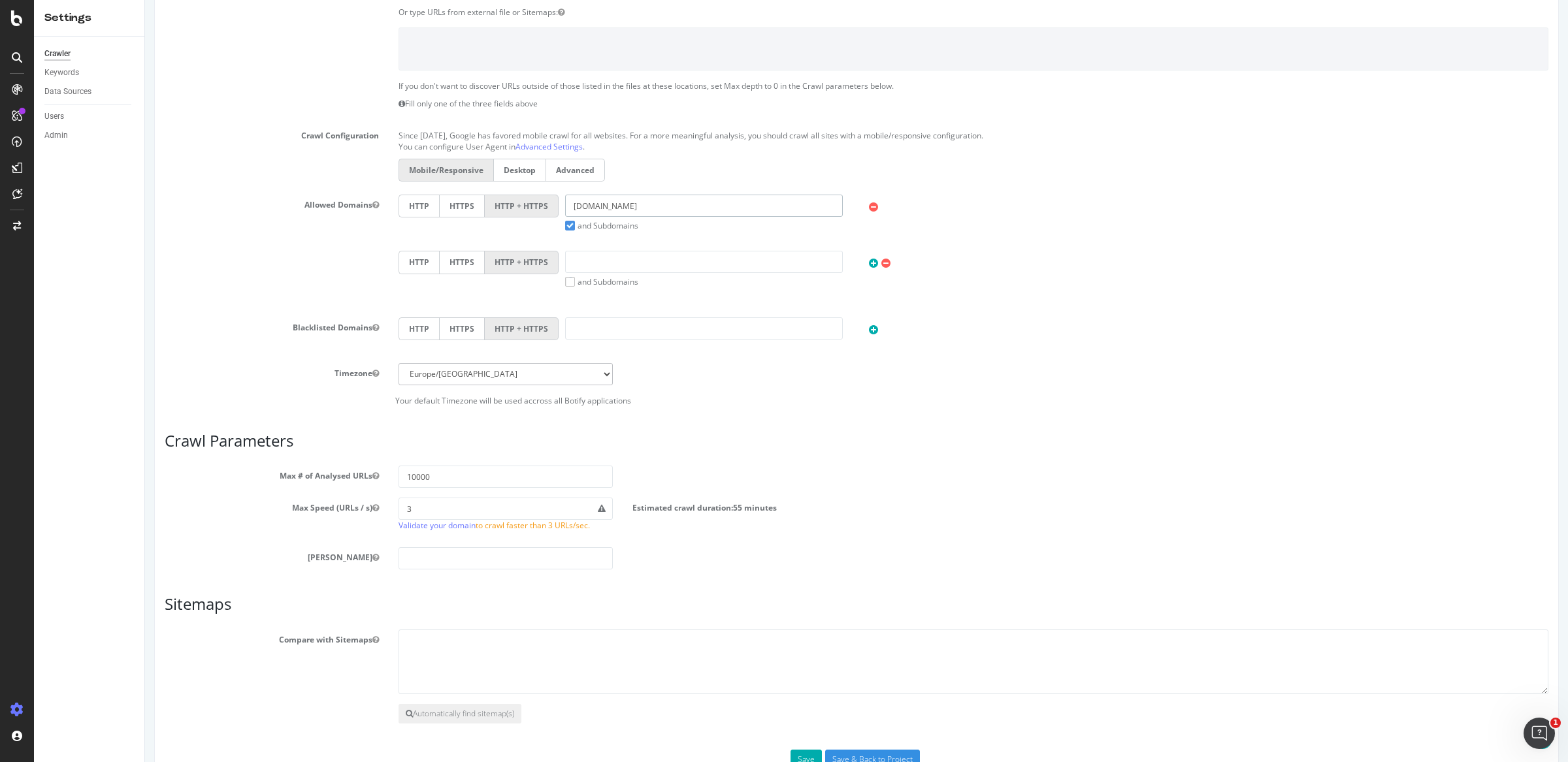
scroll to position [301, 0]
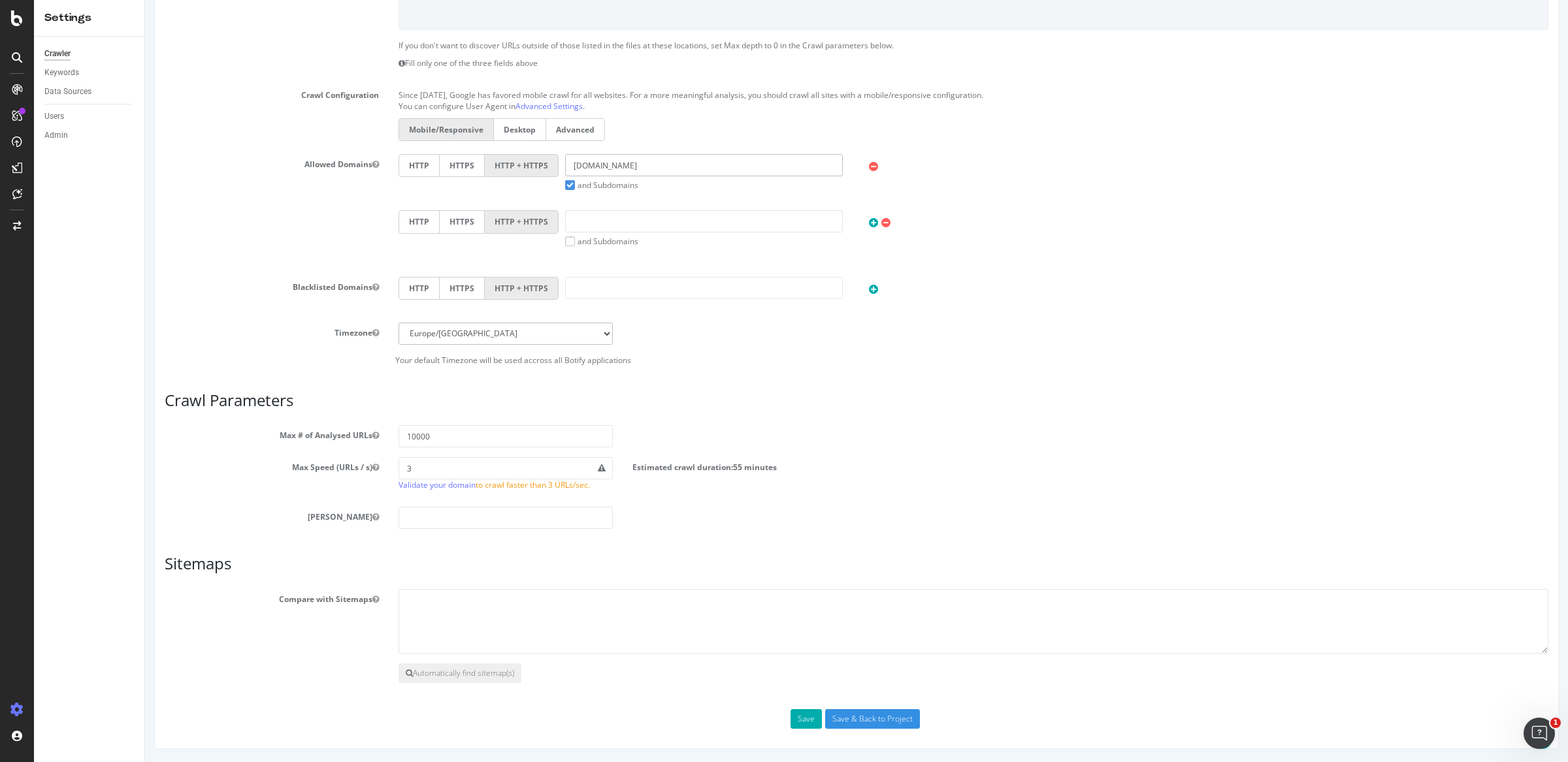
type input "ozalide.fr"
click at [861, 711] on input "Save & Back to Project" at bounding box center [872, 719] width 94 height 19
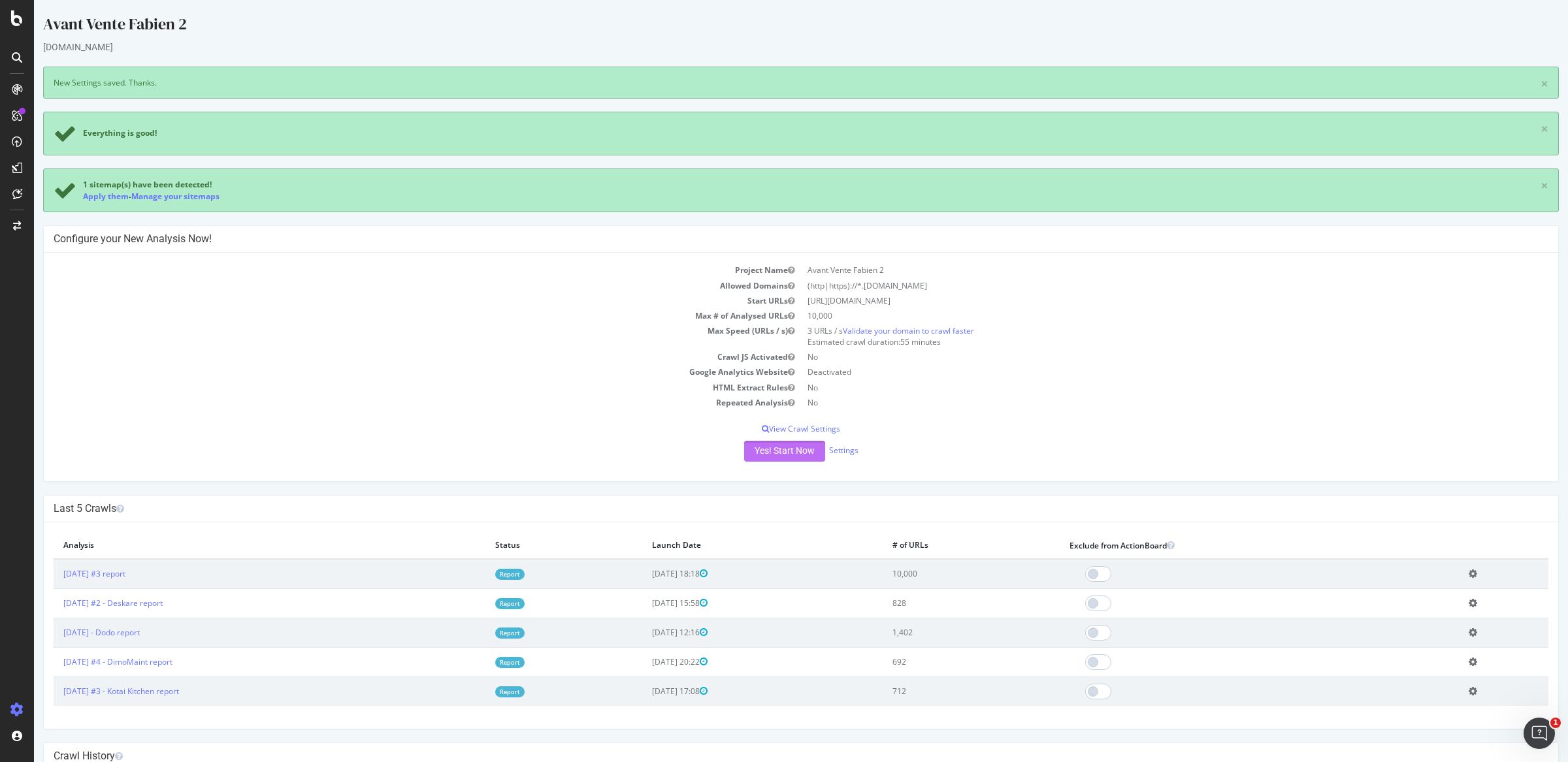
click at [762, 449] on button "Yes! Start Now" at bounding box center [784, 451] width 81 height 21
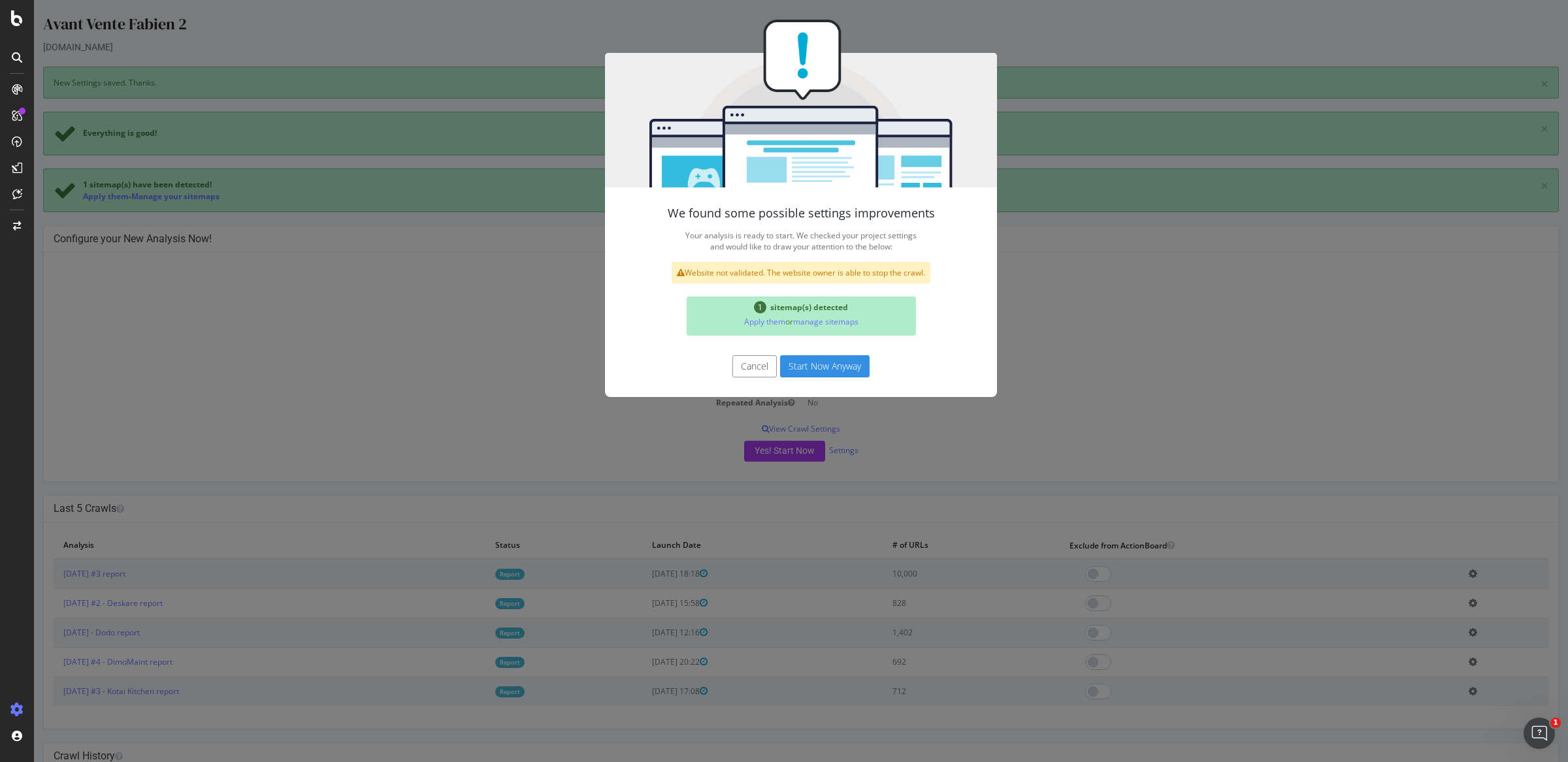
click at [799, 374] on button "Start Now Anyway" at bounding box center [824, 366] width 90 height 22
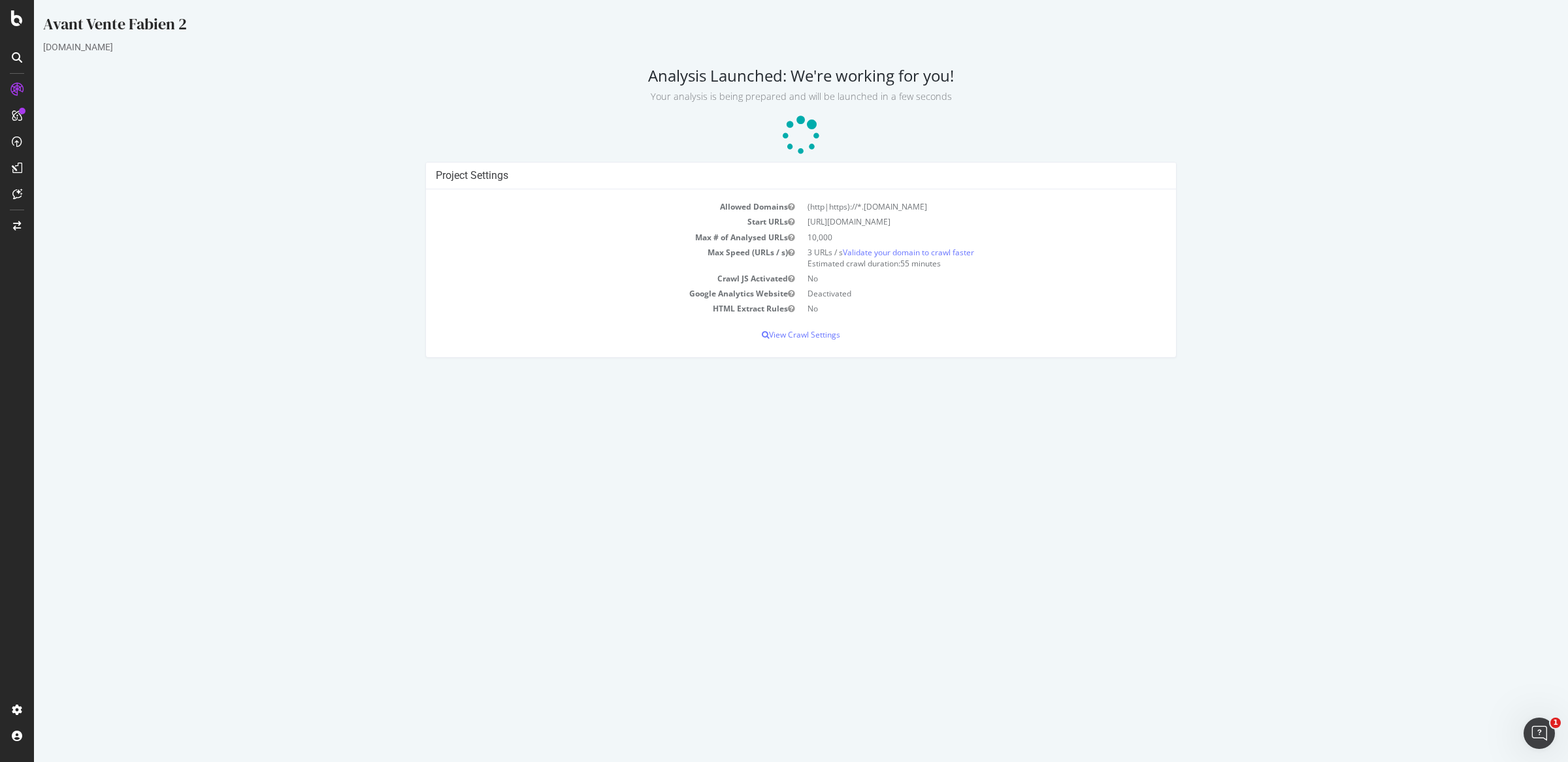
click at [799, 132] on icon at bounding box center [801, 136] width 42 height 42
